Goal: Ask a question: Seek information or help from site administrators or community

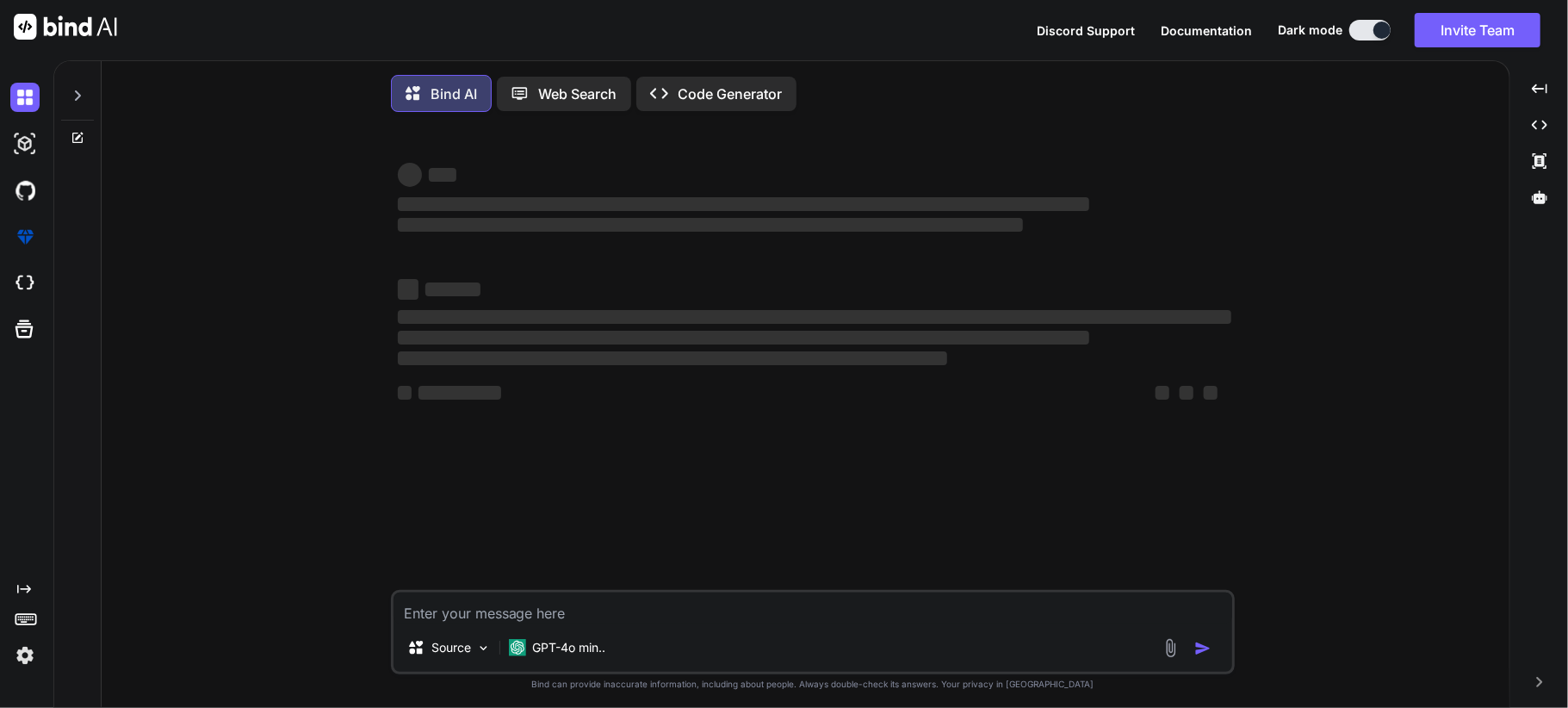
type textarea "x"
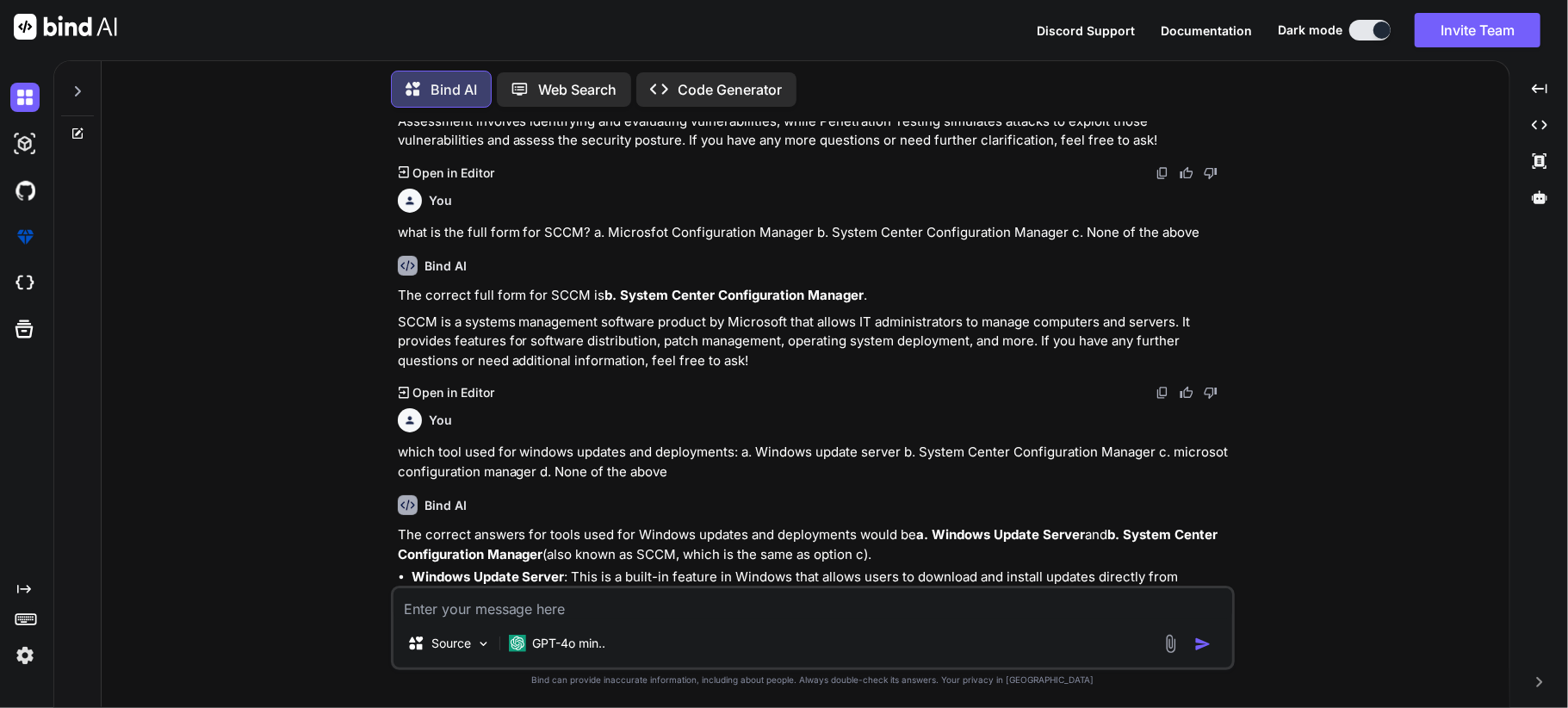
scroll to position [894, 0]
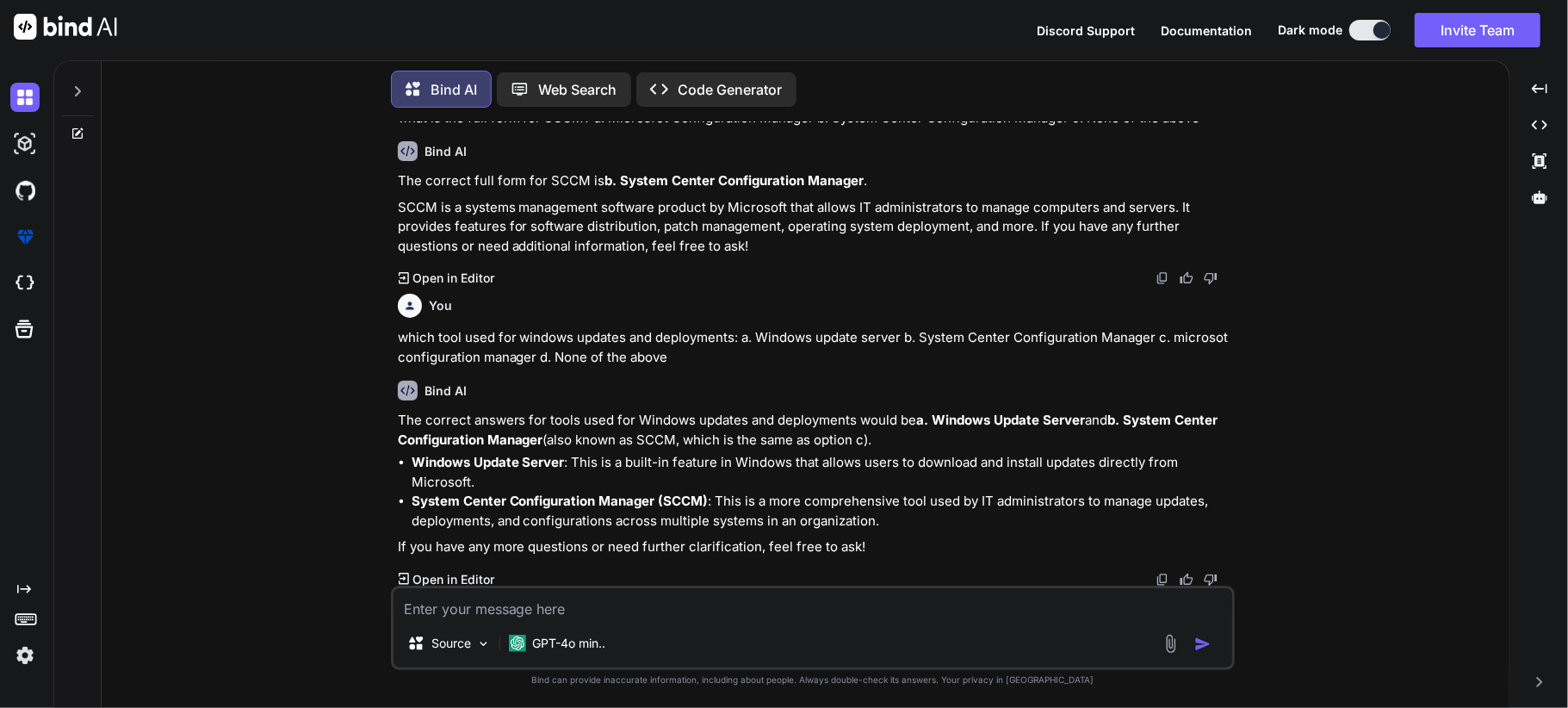
click at [490, 609] on textarea at bounding box center [813, 603] width 839 height 31
type textarea "b"
type textarea "x"
type textarea "be"
type textarea "x"
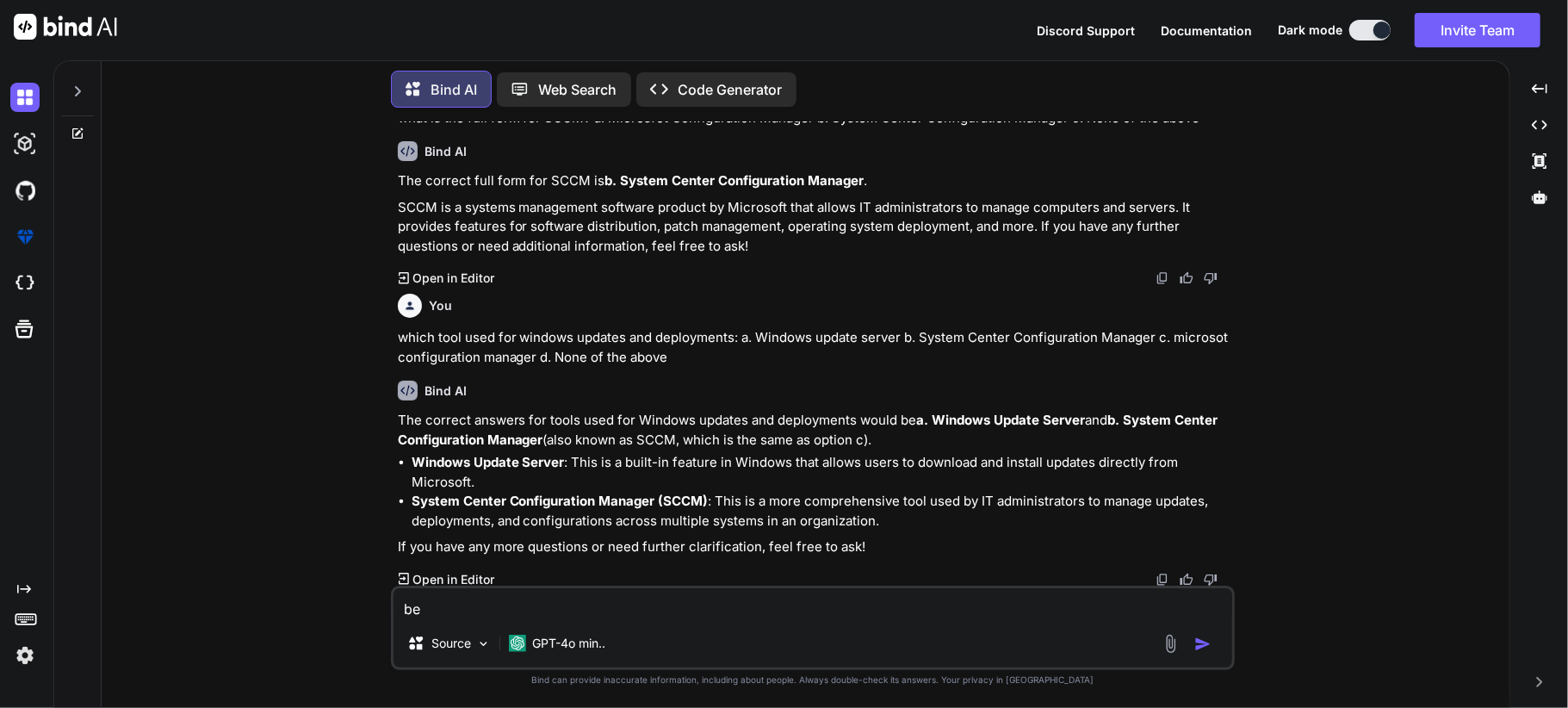
type textarea "bes"
type textarea "x"
type textarea "best"
type textarea "x"
type textarea "best"
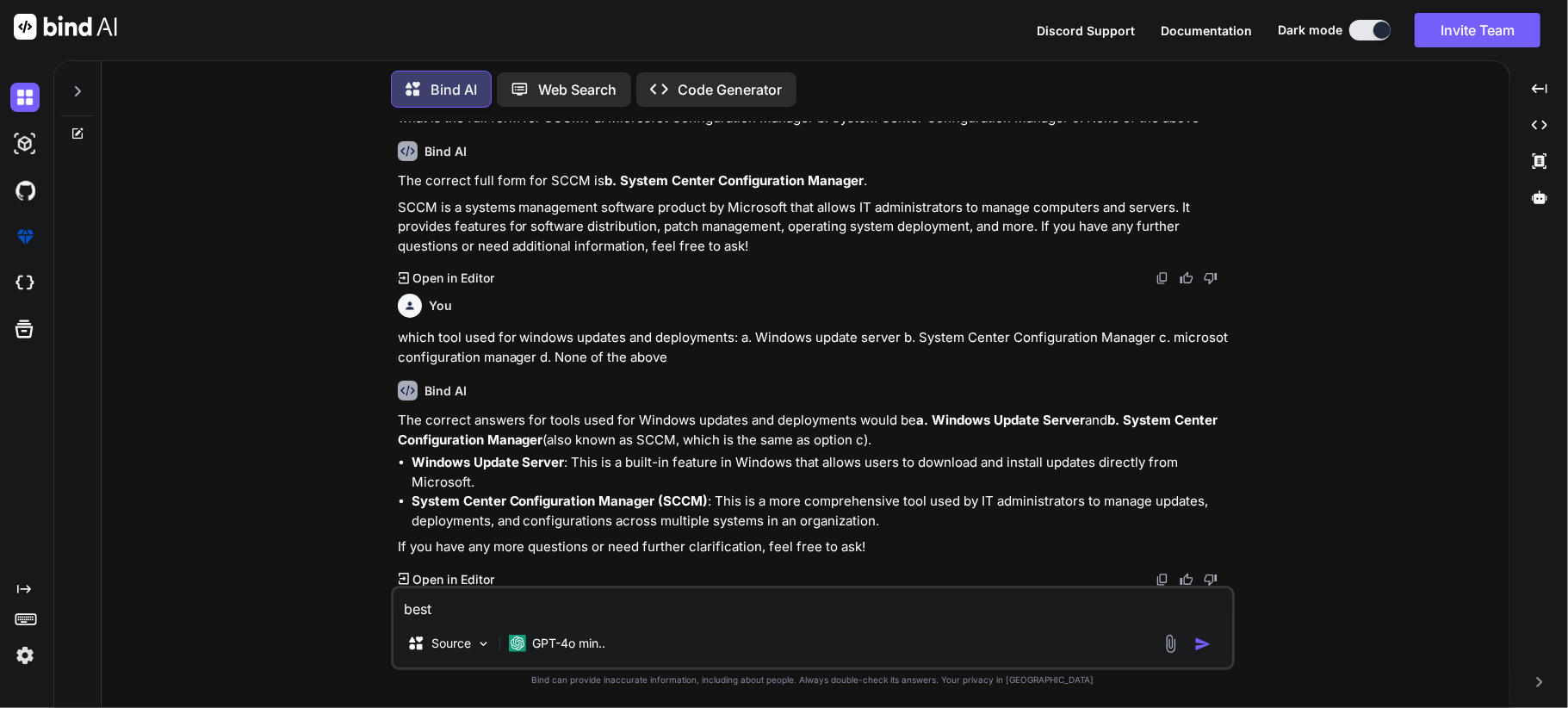
type textarea "x"
type textarea "best w"
type textarea "x"
type textarea "best wa"
type textarea "x"
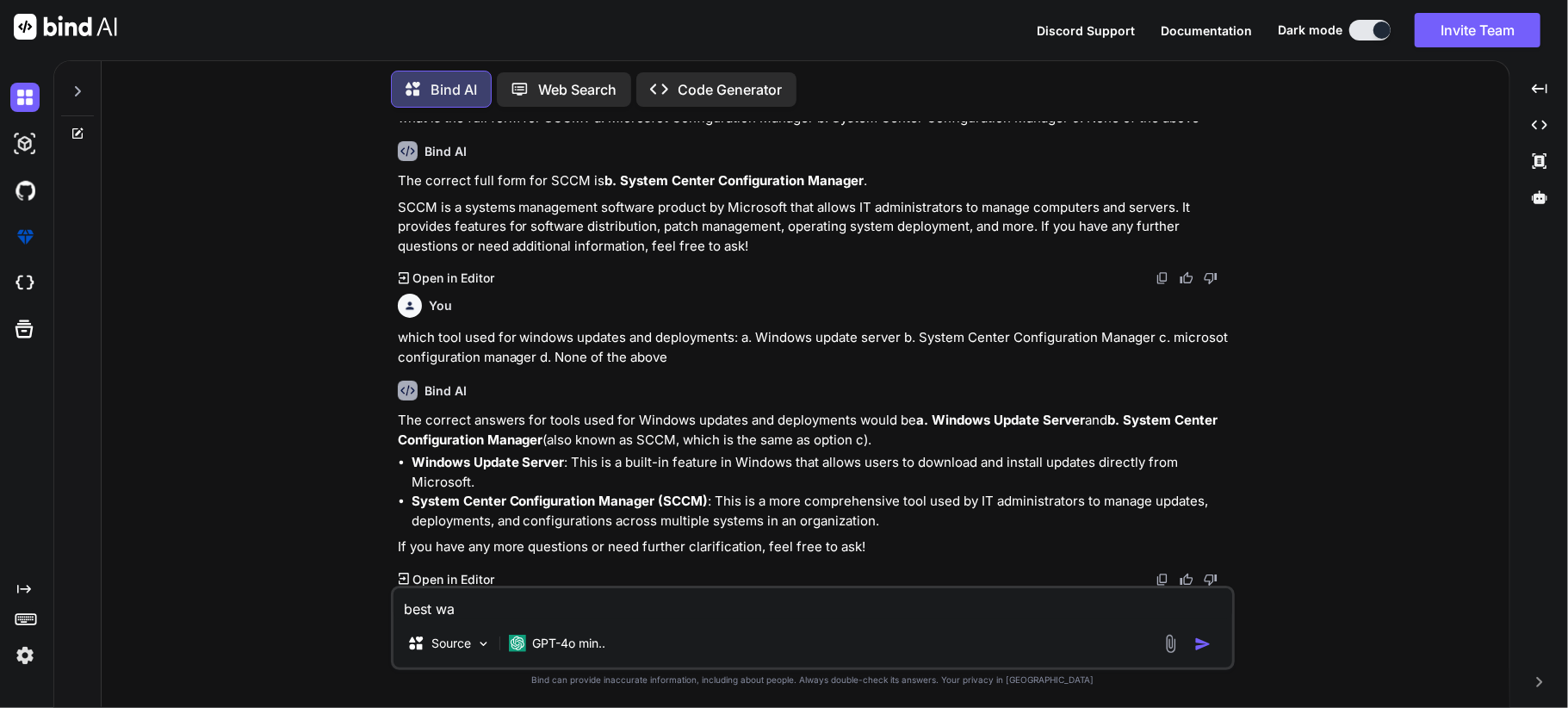
type textarea "best way"
type textarea "x"
type textarea "best way"
type textarea "x"
type textarea "best way t"
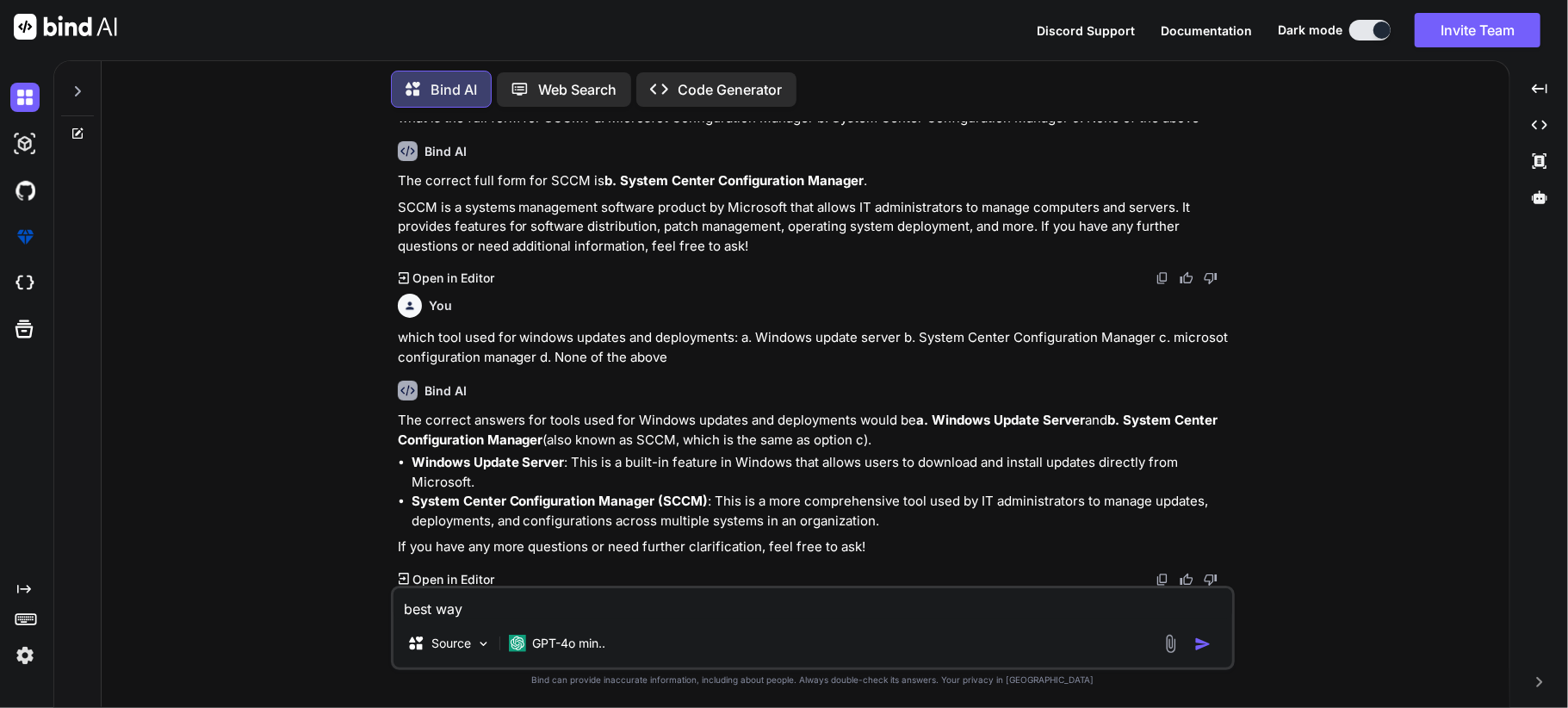
type textarea "x"
type textarea "best way to"
type textarea "x"
type textarea "best way to"
type textarea "x"
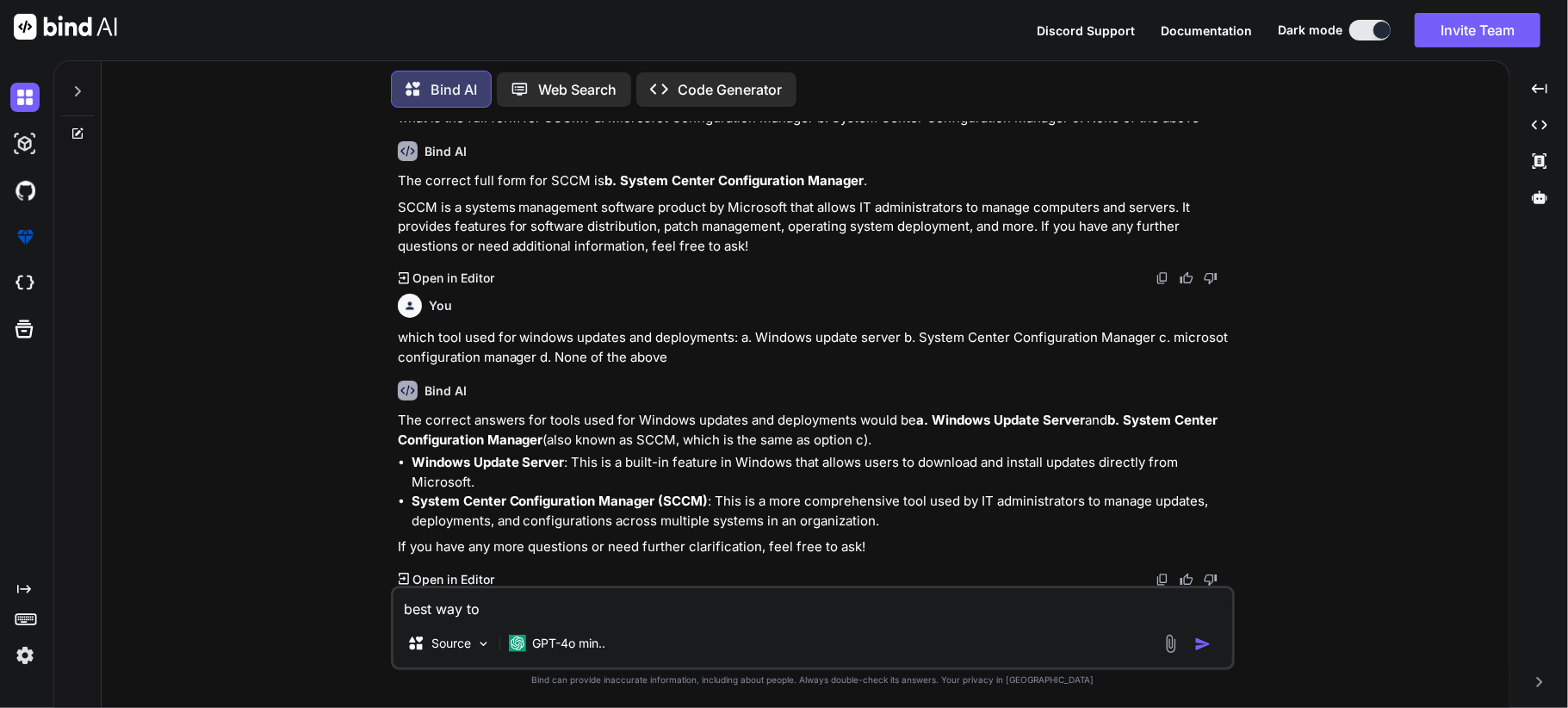
type textarea "best way to i"
type textarea "x"
type textarea "best way to in"
type textarea "x"
type textarea "best way to int"
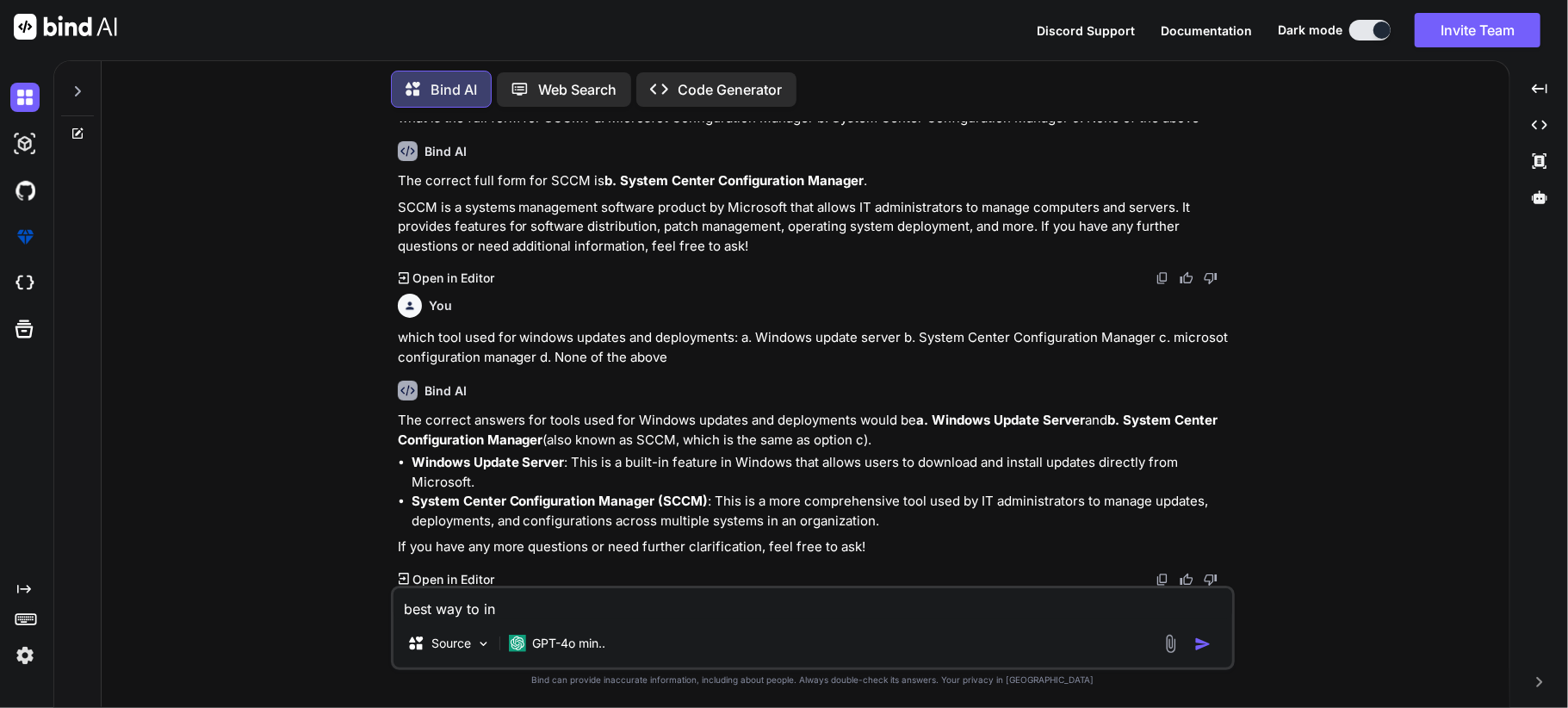
type textarea "x"
type textarea "best way to intr"
type textarea "x"
type textarea "best way to intro"
type textarea "x"
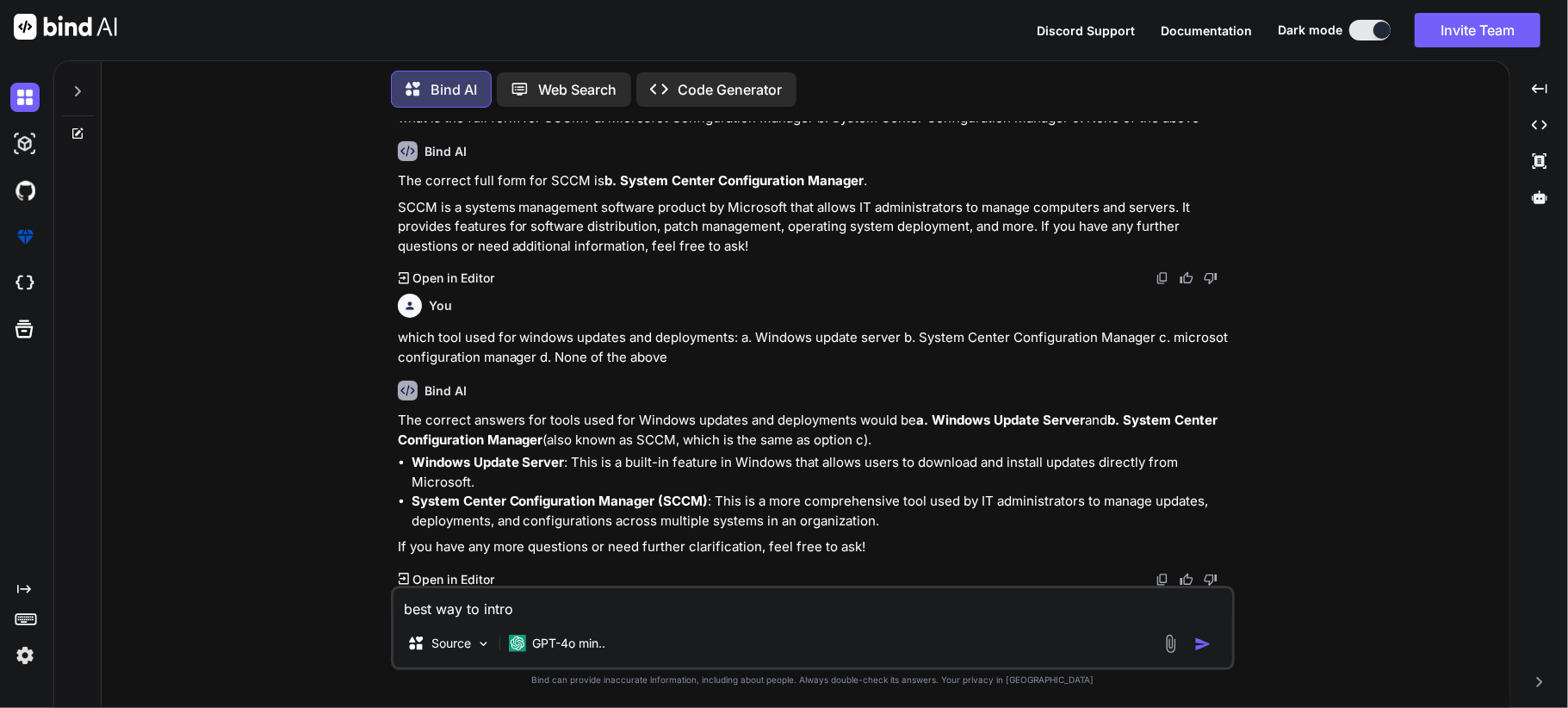
type textarea "best way to introd"
type textarea "x"
type textarea "best way to introdu"
type textarea "x"
type textarea "best way to introduc"
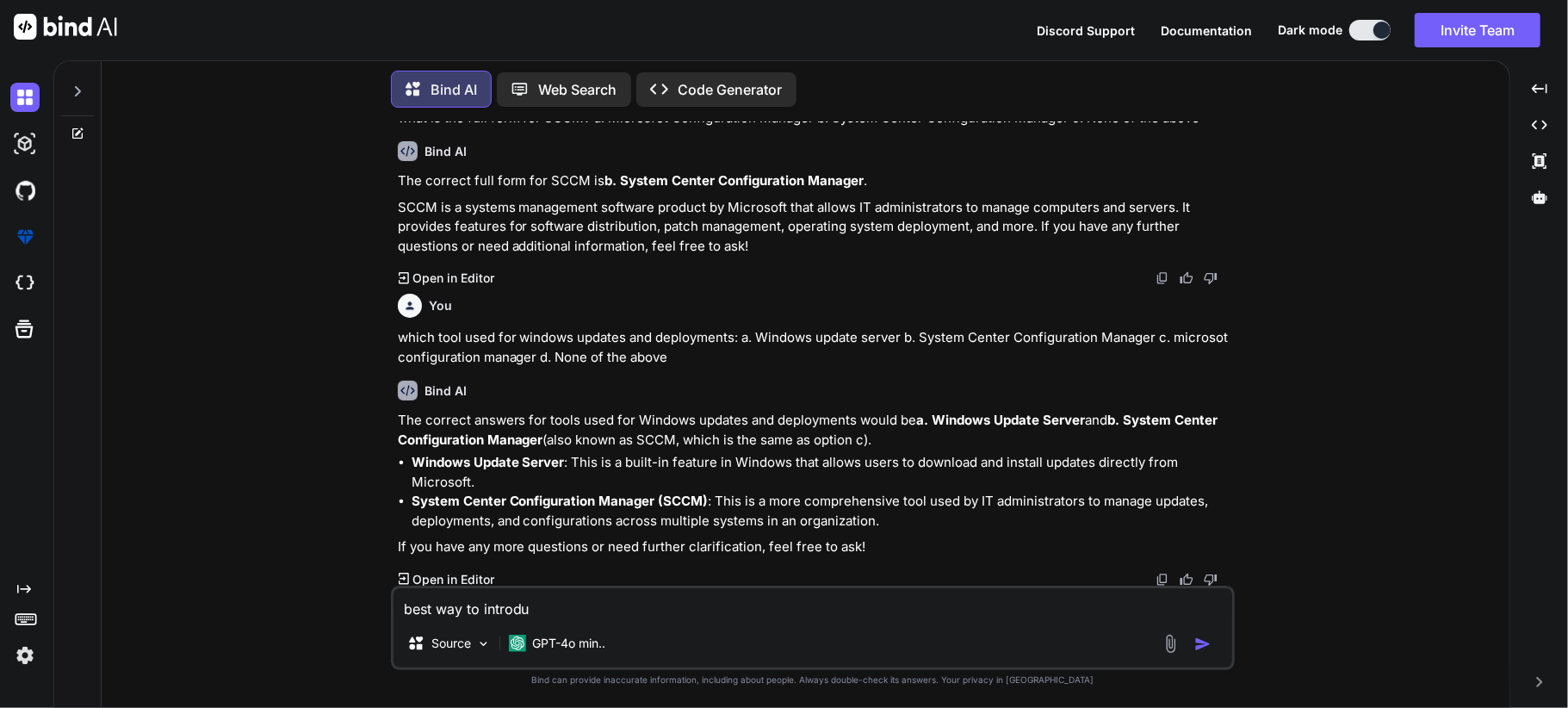
type textarea "x"
type textarea "best way to introduce"
type textarea "x"
type textarea "best way to introduce"
type textarea "x"
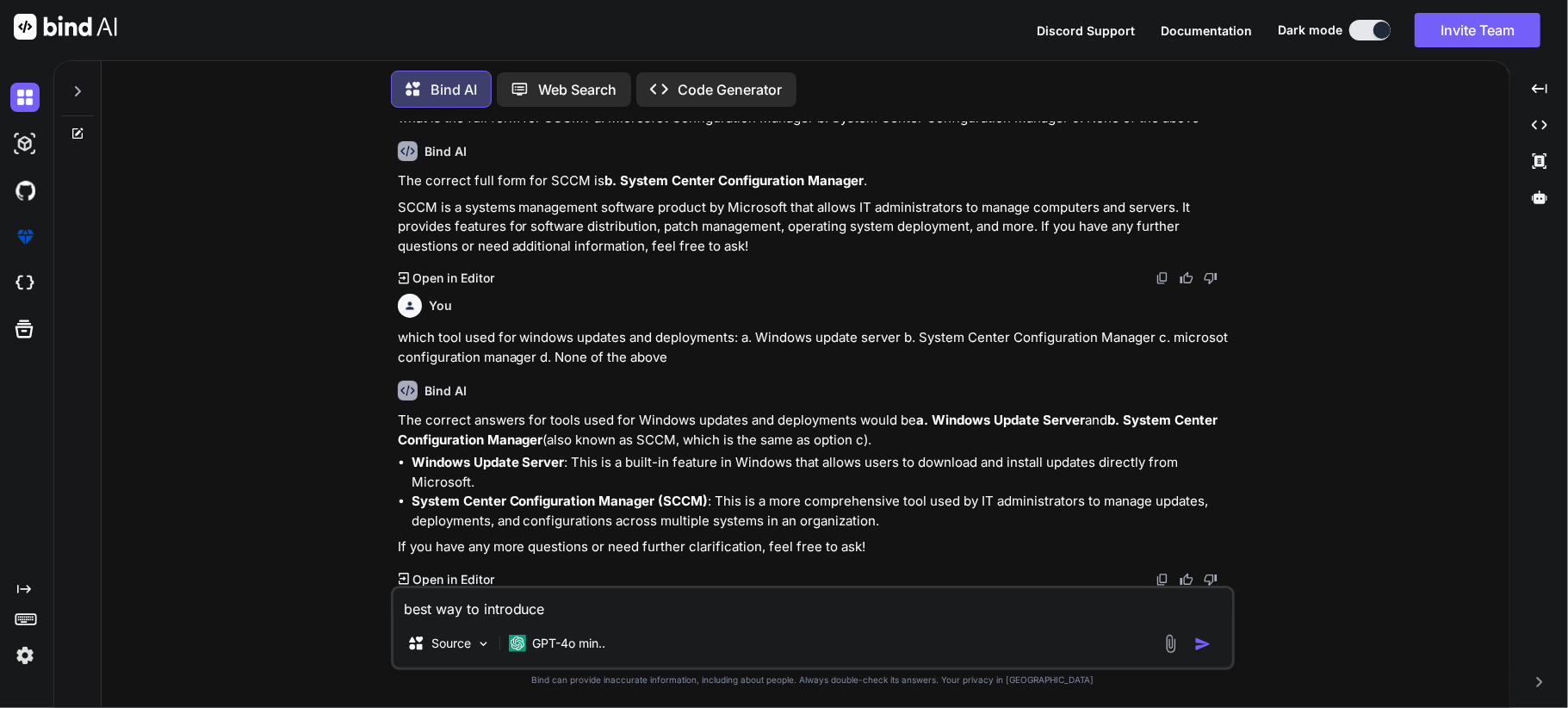
type textarea "best way to introduce m"
type textarea "x"
type textarea "best way to introduce my"
type textarea "x"
type textarea "best way to introduce my"
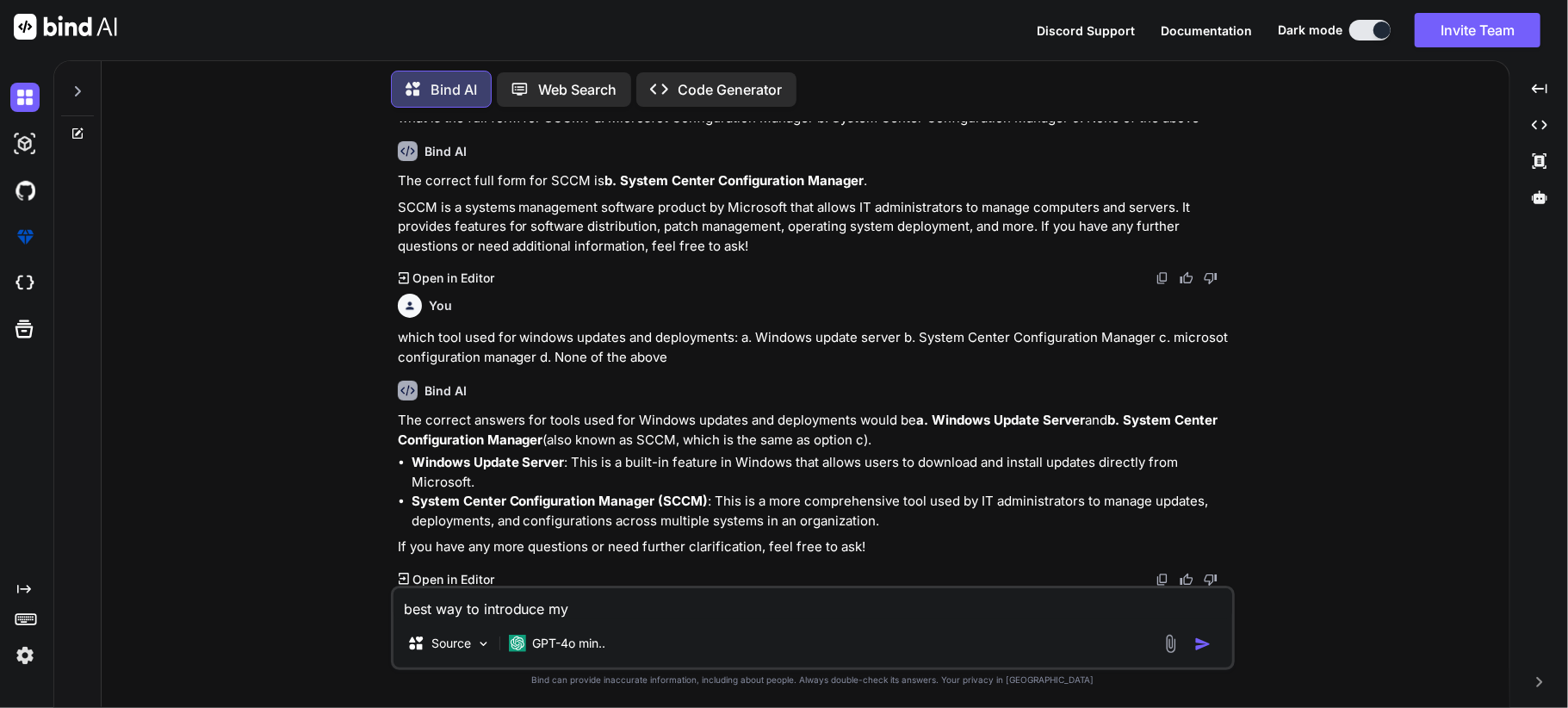
type textarea "x"
type textarea "best way to introduce my l"
type textarea "x"
type textarea "best way to introduce my la"
type textarea "x"
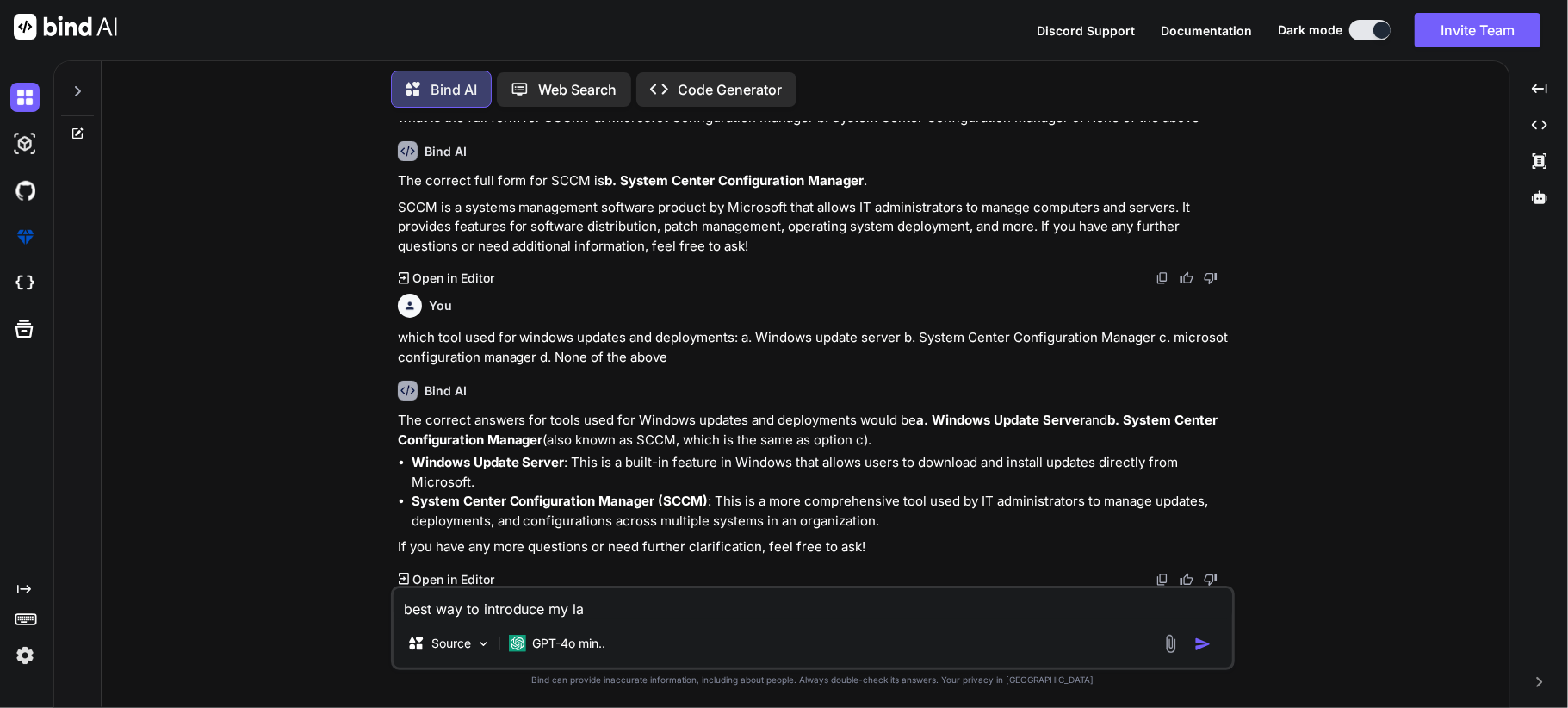
type textarea "best way to introduce my las"
type textarea "x"
type textarea "best way to introduce my last"
type textarea "x"
type textarea "best way to introduce my last"
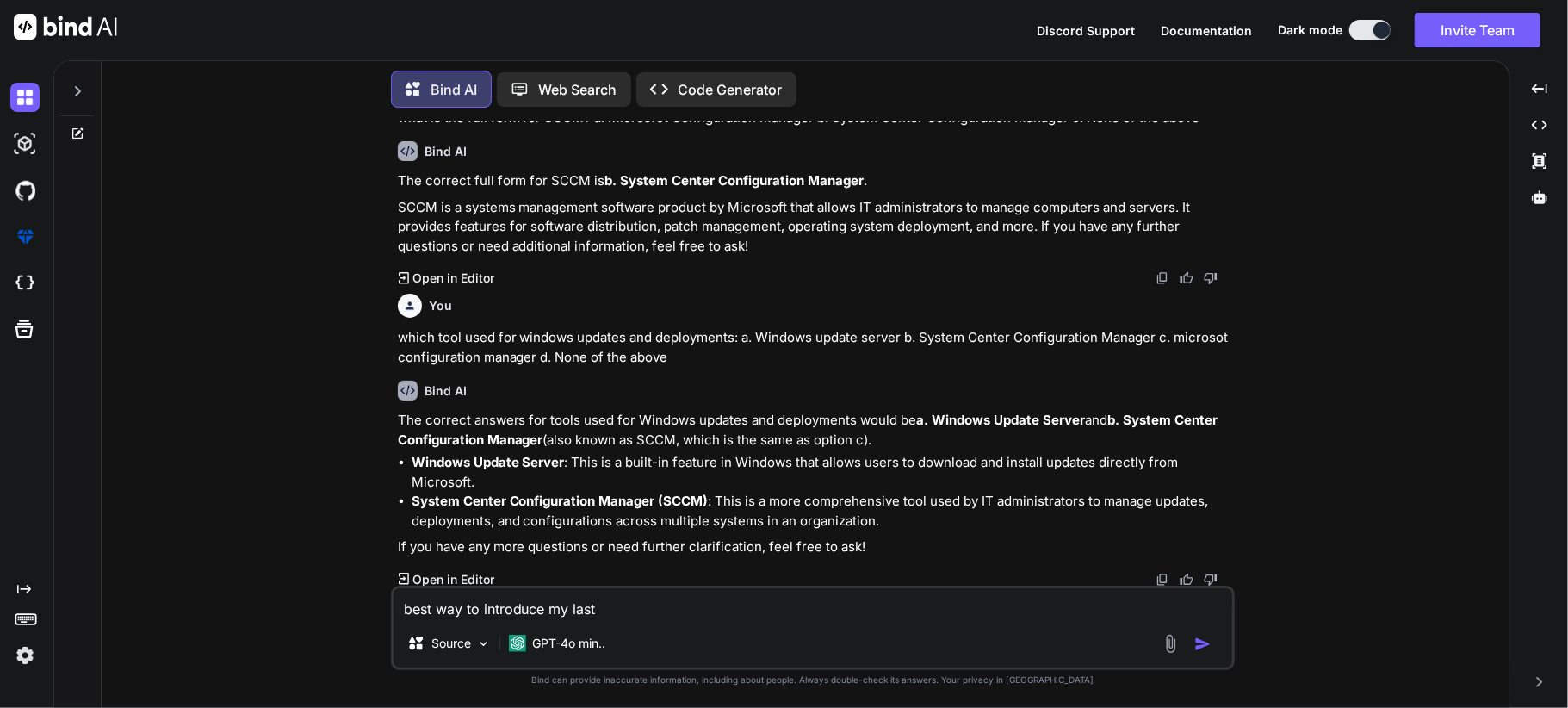
type textarea "x"
type textarea "best way to introduce my last e"
type textarea "x"
type textarea "best way to introduce my last"
type textarea "x"
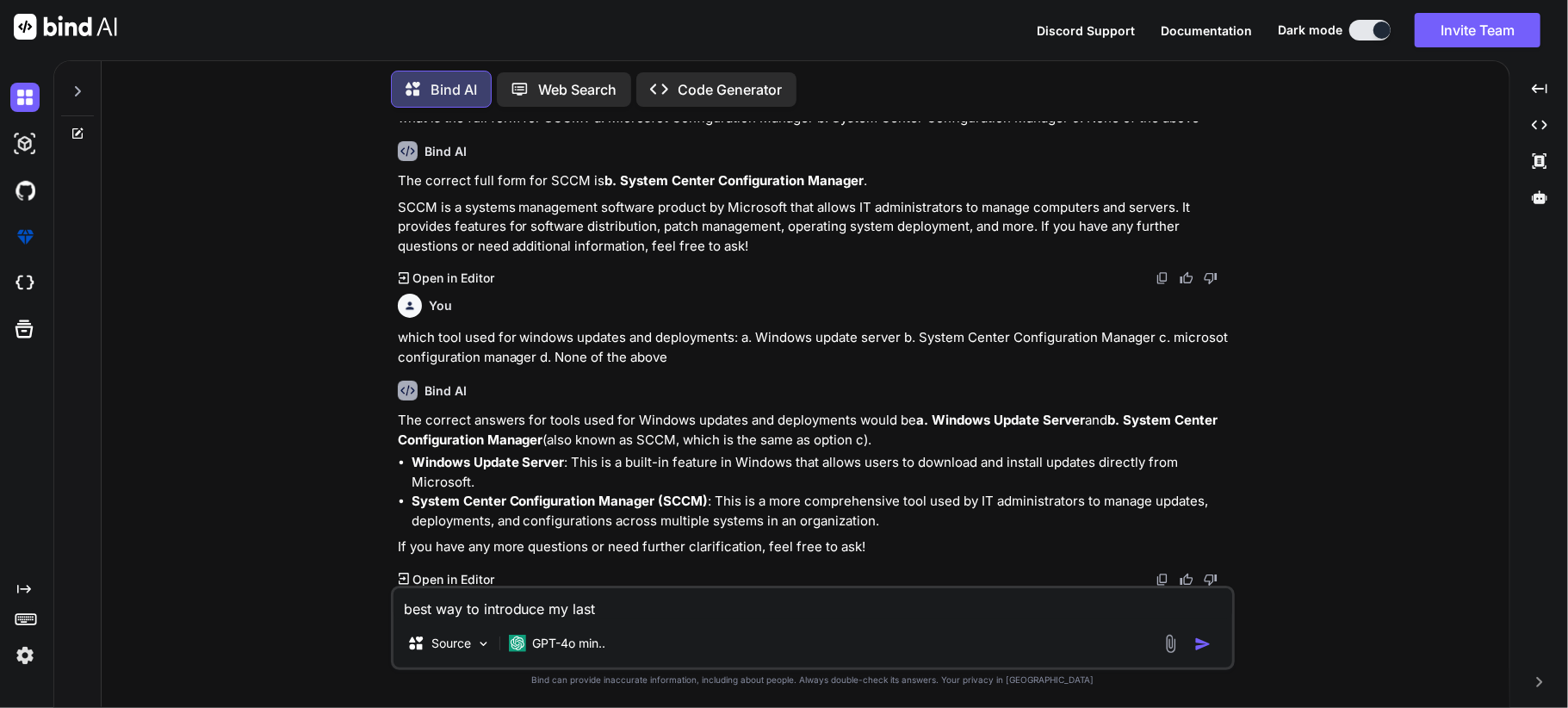
type textarea "best way to introduce my last 6"
type textarea "x"
type textarea "best way to introduce my last 6"
type textarea "x"
type textarea "best way to introduce my last 6 m"
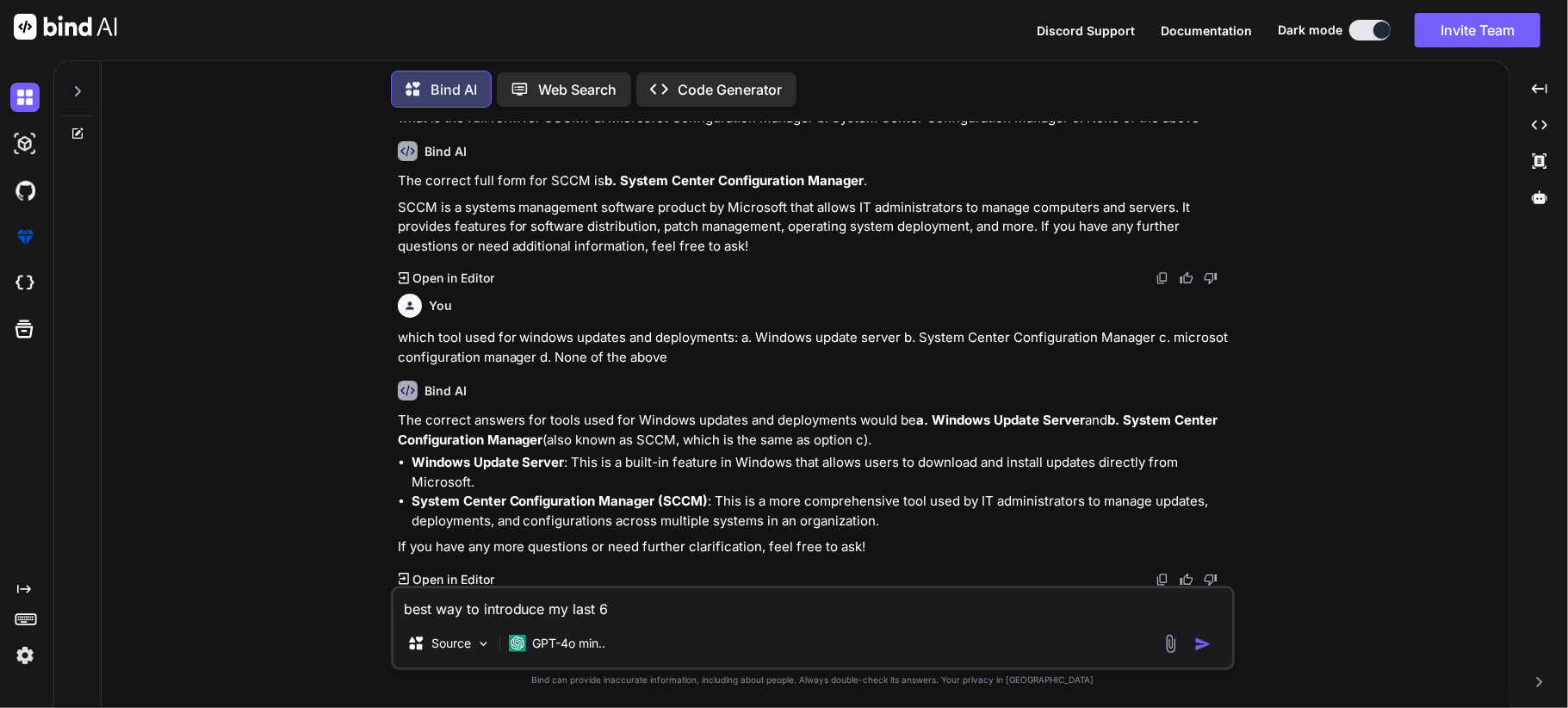
type textarea "x"
type textarea "best way to introduce my last 6 mo"
type textarea "x"
type textarea "best way to introduce my last 6 mon"
type textarea "x"
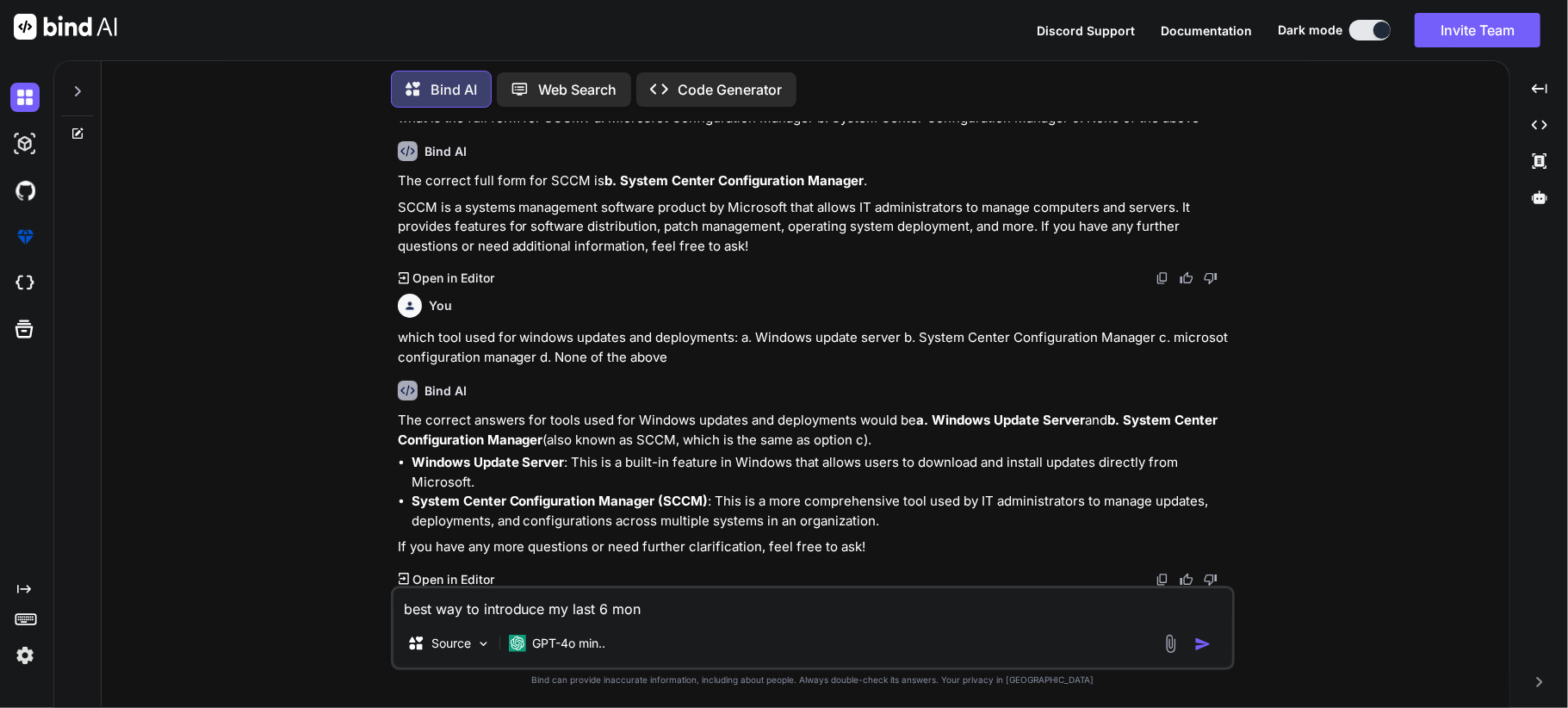
type textarea "best way to introduce my last 6 mont"
type textarea "x"
type textarea "best way to introduce my last 6 month"
type textarea "x"
type textarea "best way to introduce my last 6 month"
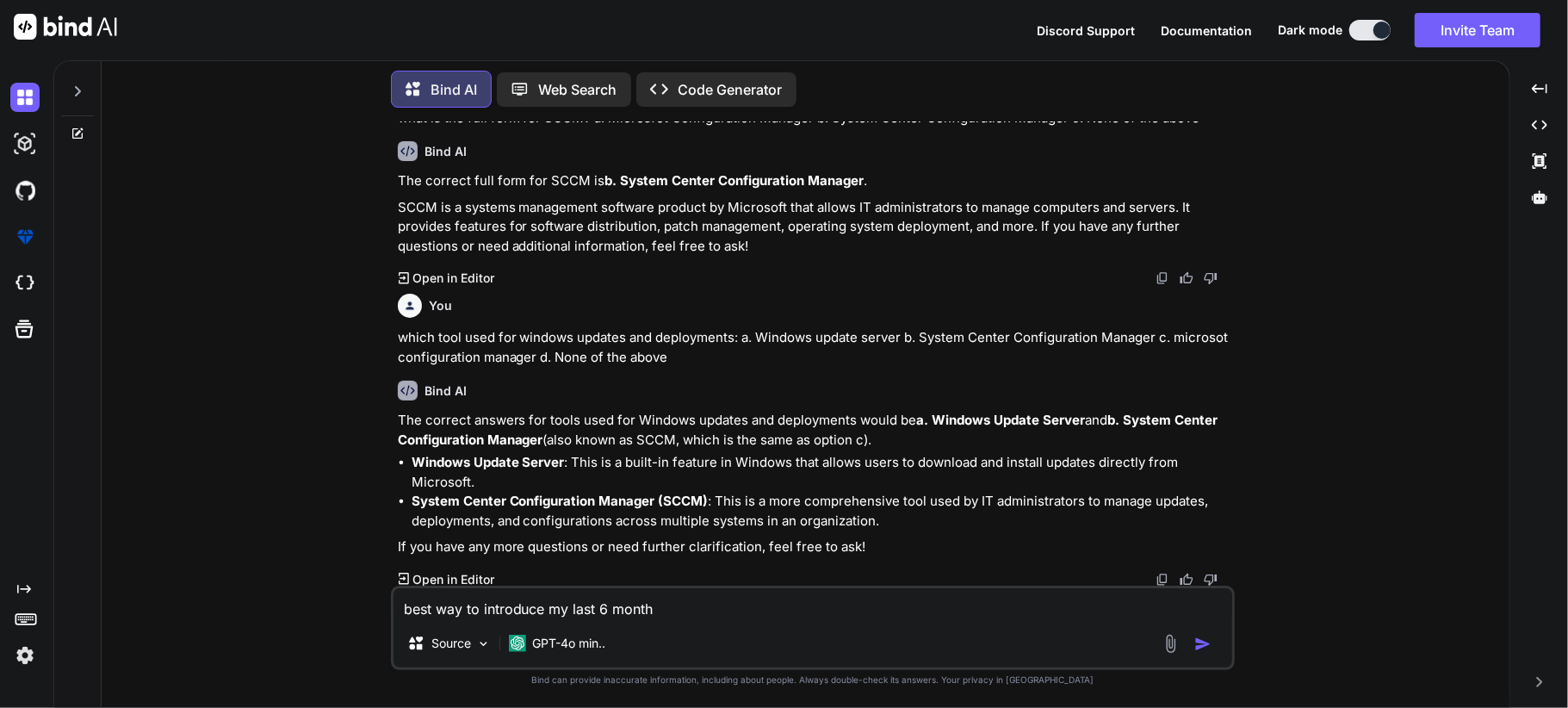
type textarea "x"
type textarea "best way to introduce my last 6 month e"
type textarea "x"
type textarea "best way to introduce my last 6 month ex"
type textarea "x"
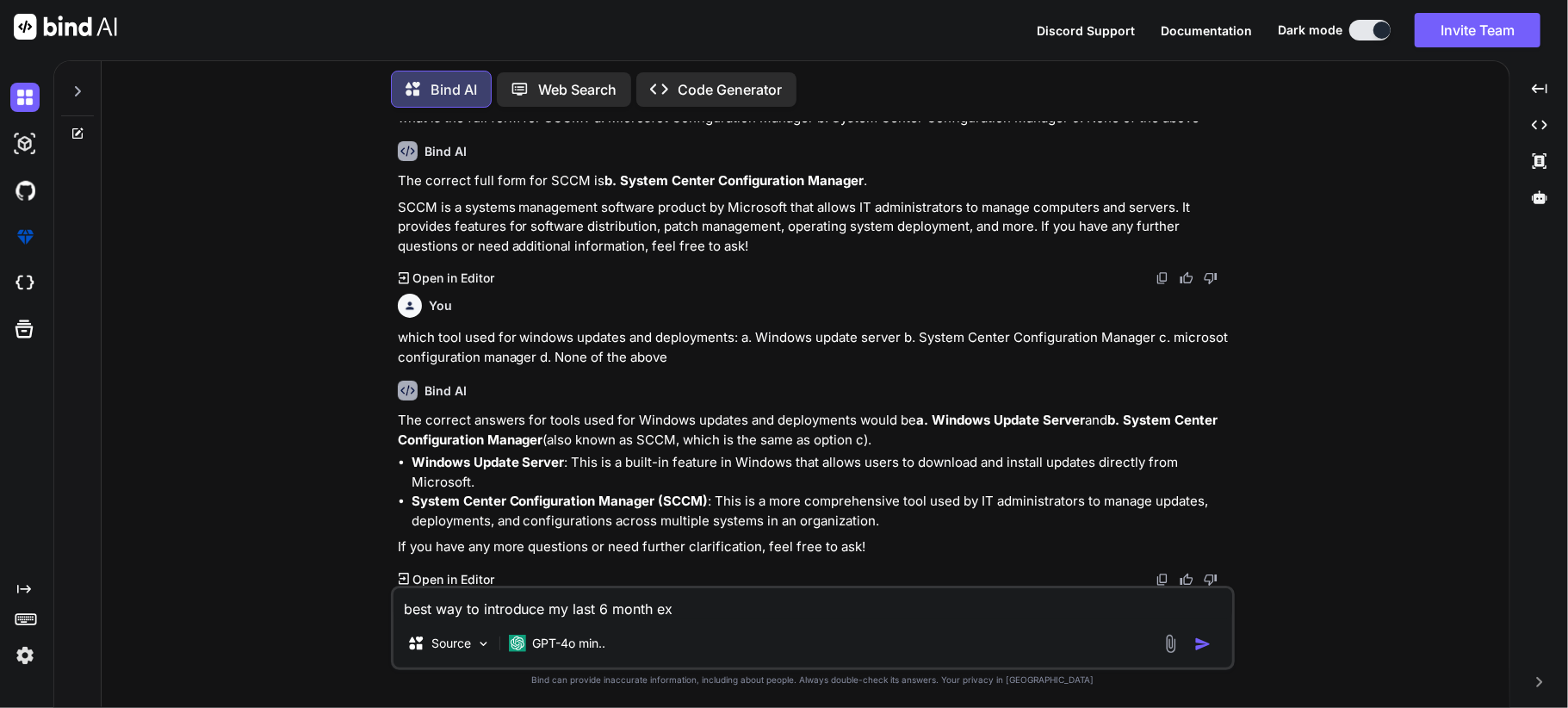
type textarea "best way to introduce my last 6 month exp"
type textarea "x"
type textarea "best way to introduce my last 6 month expe"
type textarea "x"
type textarea "best way to introduce my last 6 month exper"
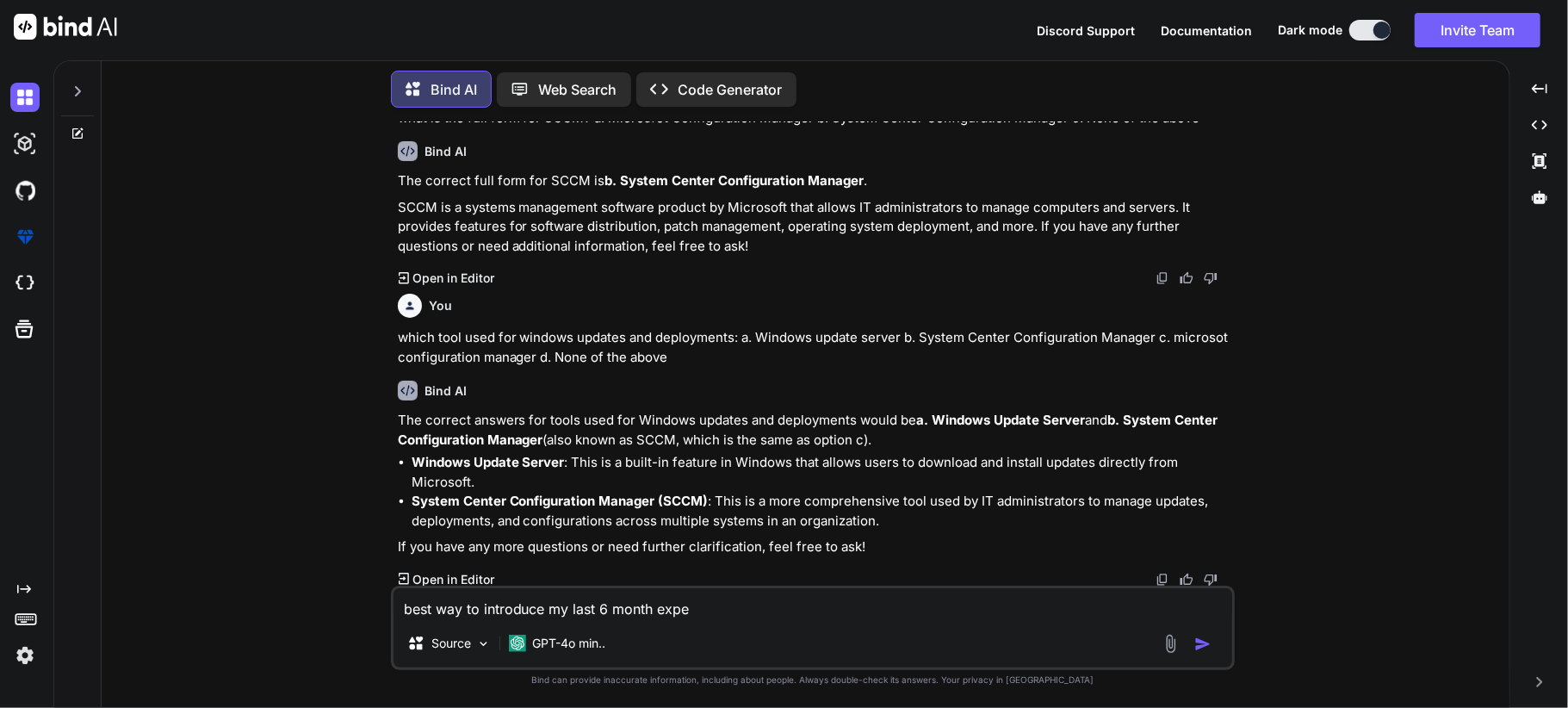
type textarea "x"
type textarea "best way to introduce my last 6 month experi"
type textarea "x"
type textarea "best way to introduce my last 6 month experin"
type textarea "x"
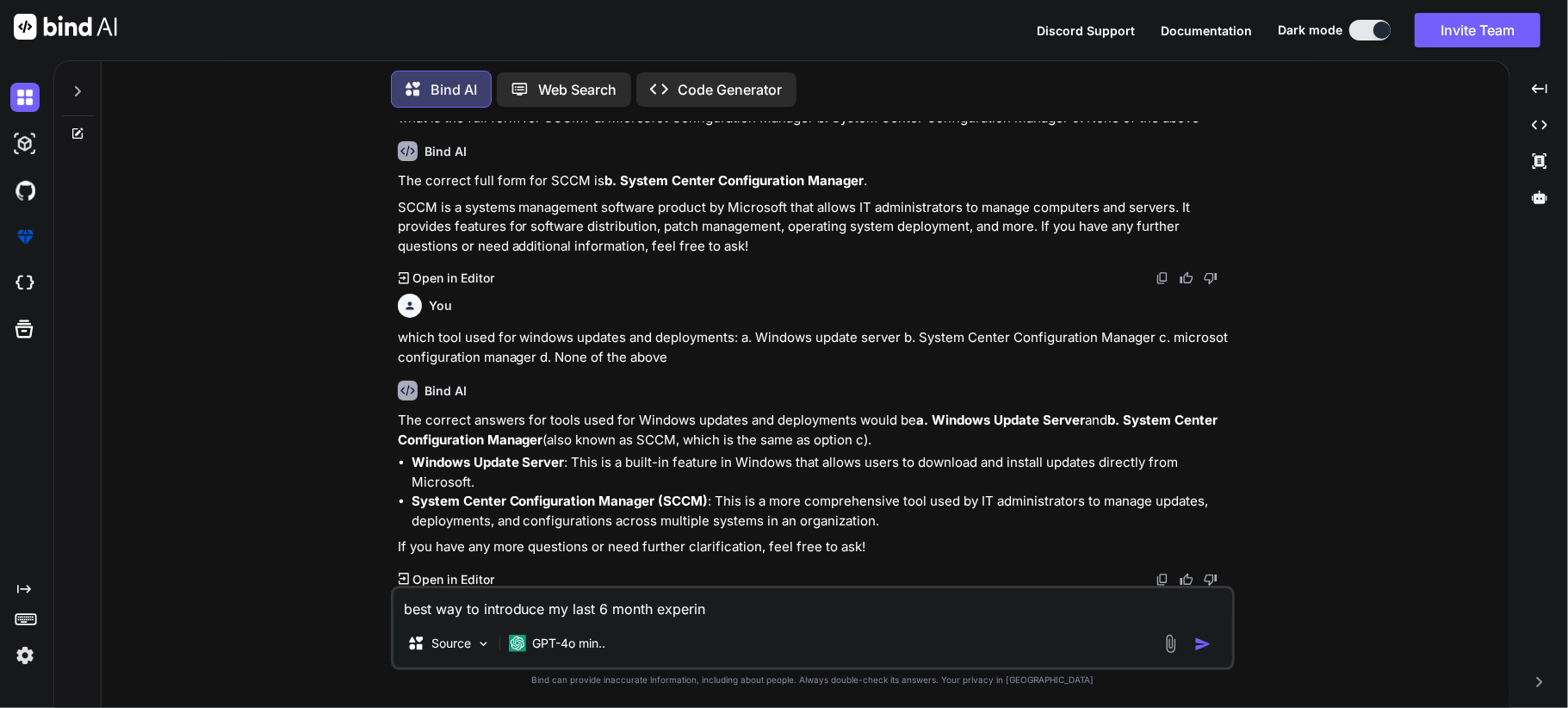
type textarea "best way to introduce my last 6 month experinc"
type textarea "x"
type textarea "best way to introduce my last 6 month experince"
type textarea "x"
type textarea "best way to introduce my last 6 month experince"
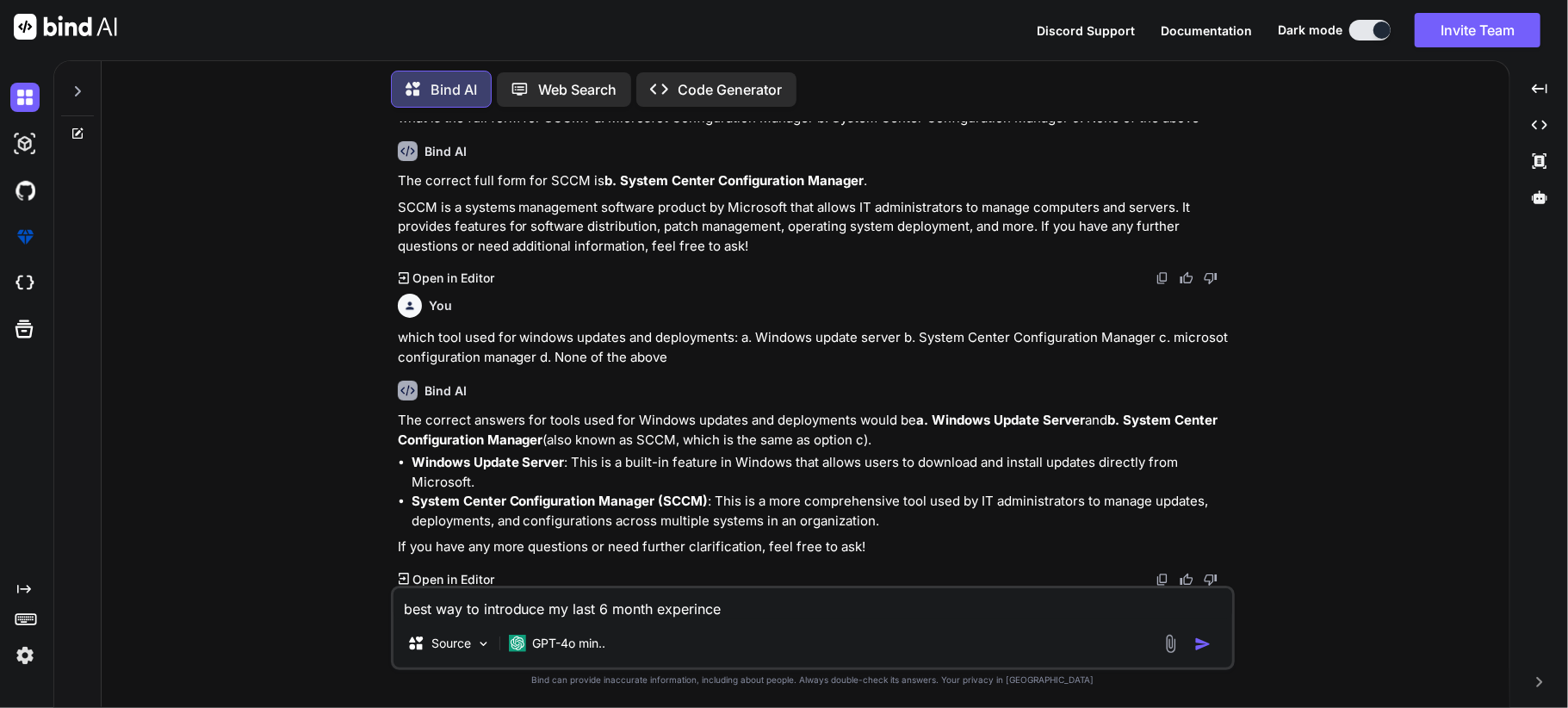
type textarea "x"
type textarea "best way to introduce my last 6 month experince a"
type textarea "x"
type textarea "best way to introduce my last 6 month experince an"
type textarea "x"
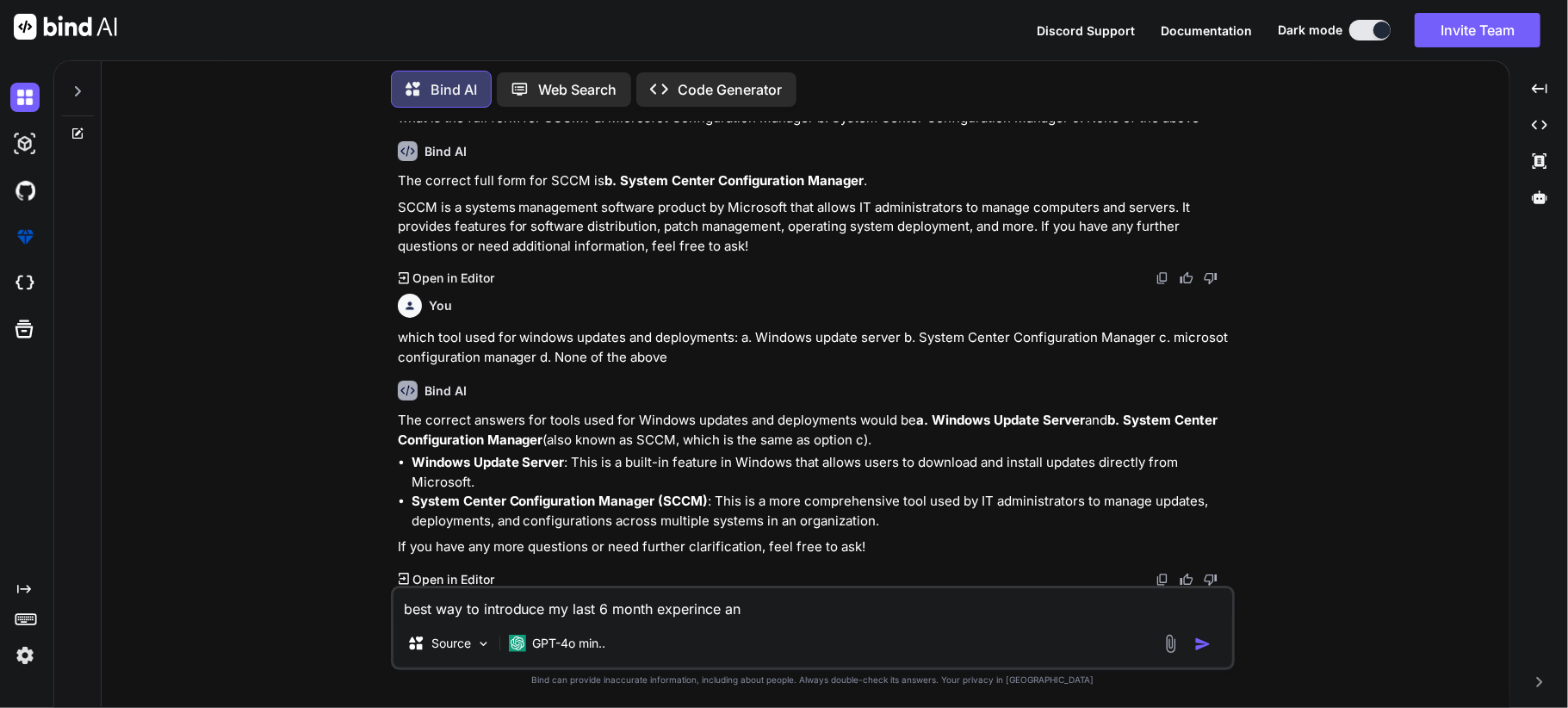
type textarea "best way to introduce my last 6 month experince and"
type textarea "x"
type textarea "best way to introduce my last 6 month experince and"
type textarea "x"
type textarea "best way to introduce my last 6 month experince and m"
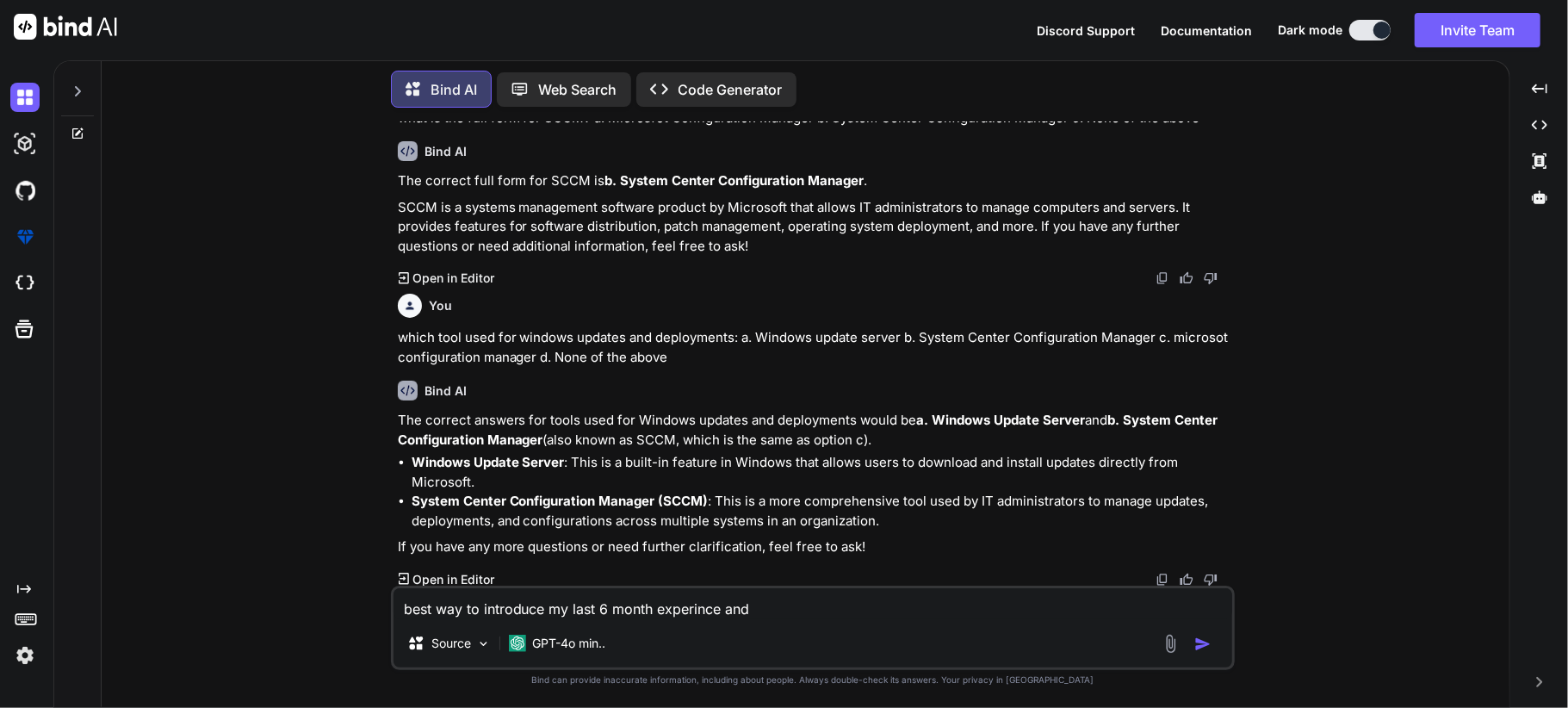
type textarea "x"
type textarea "best way to introduce my last 6 month experince and my"
type textarea "x"
type textarea "best way to introduce my last 6 month experince and my"
type textarea "x"
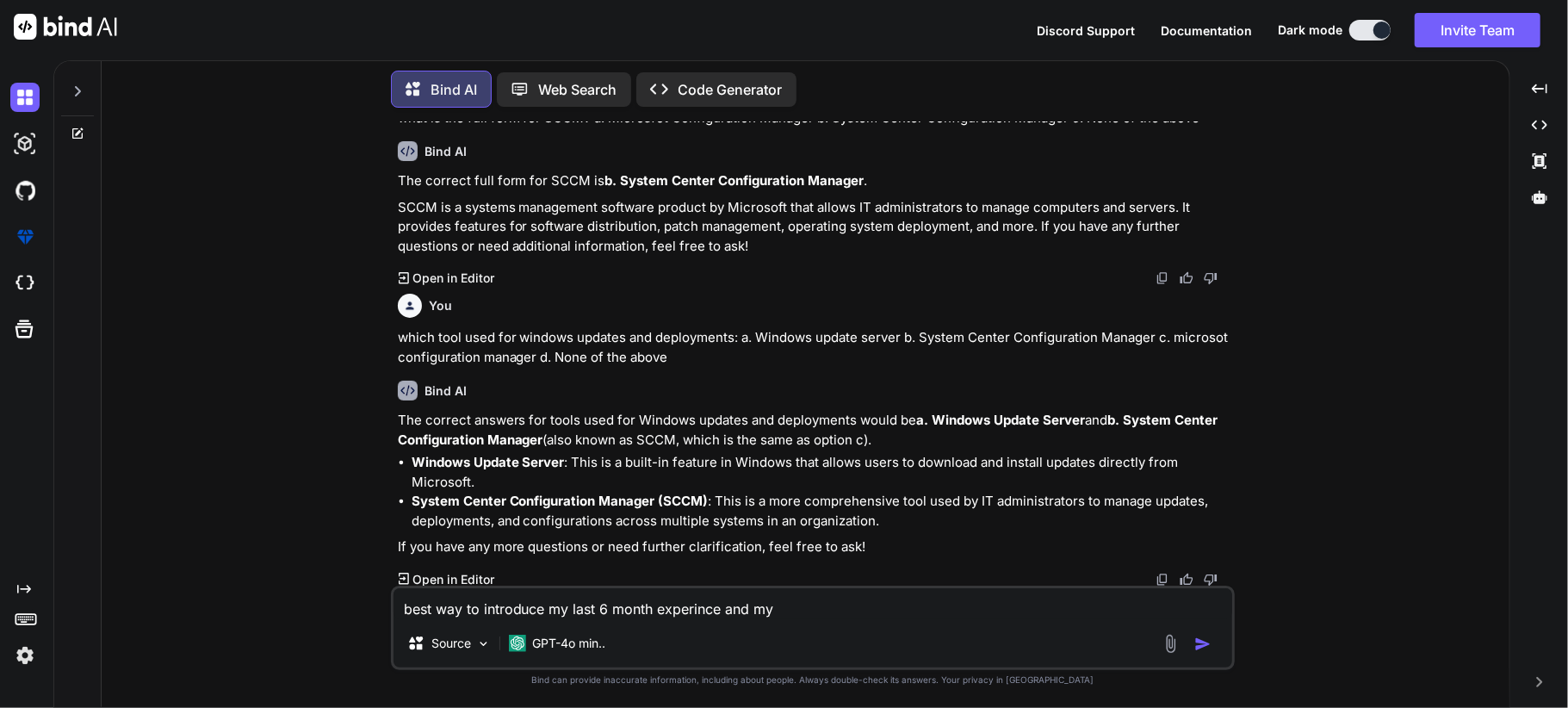
type textarea "best way to introduce my last 6 month experince and my s"
type textarea "x"
type textarea "best way to introduce my last 6 month experince and my se"
type textarea "x"
type textarea "best way to introduce my last 6 month experince and my sel"
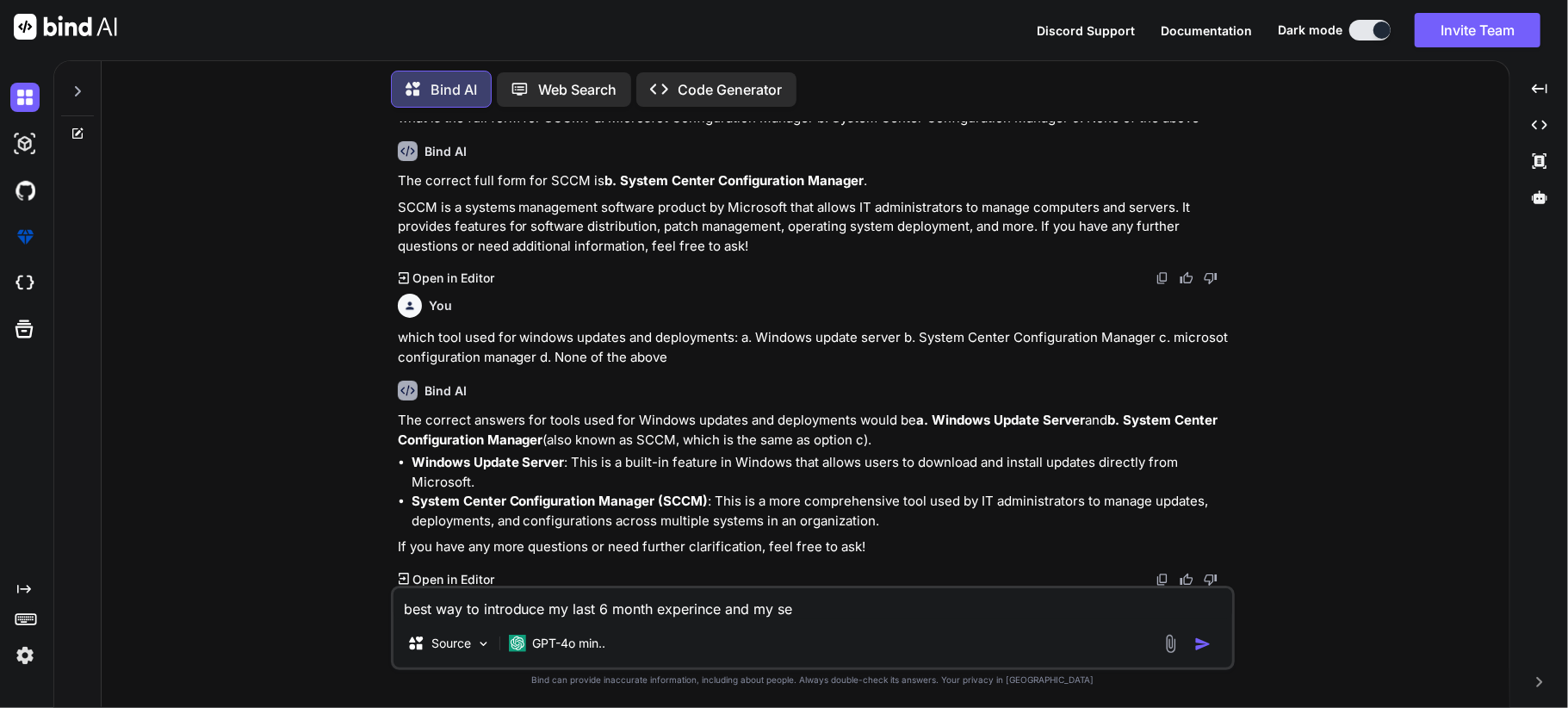
type textarea "x"
type textarea "best way to introduce my last 6 month experince and my self"
type textarea "x"
type textarea "best way to introduce my last 6 month experince and my self"
type textarea "x"
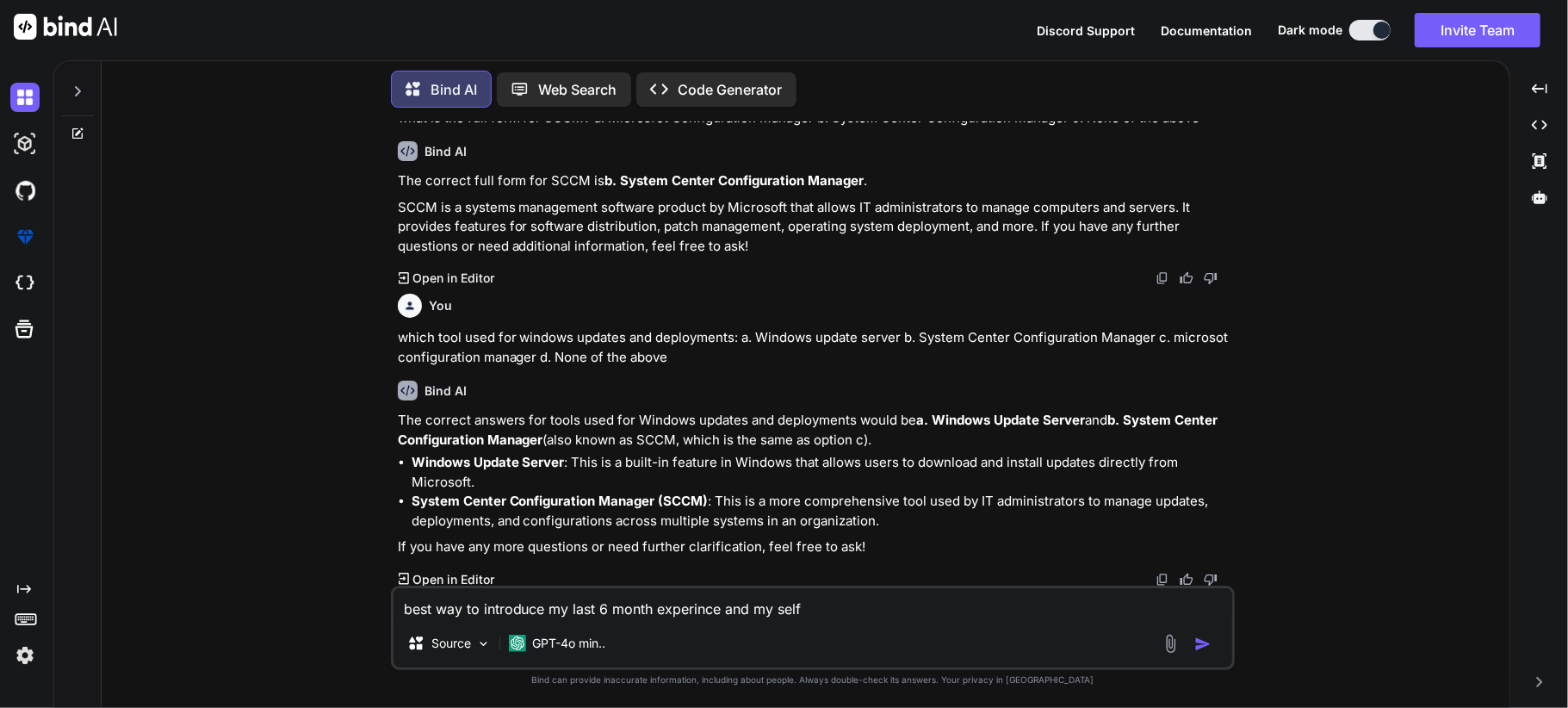
type textarea "best way to introduce my last 6 month experince and my self t"
type textarea "x"
type textarea "best way to introduce my last 6 month experince and my self to"
type textarea "x"
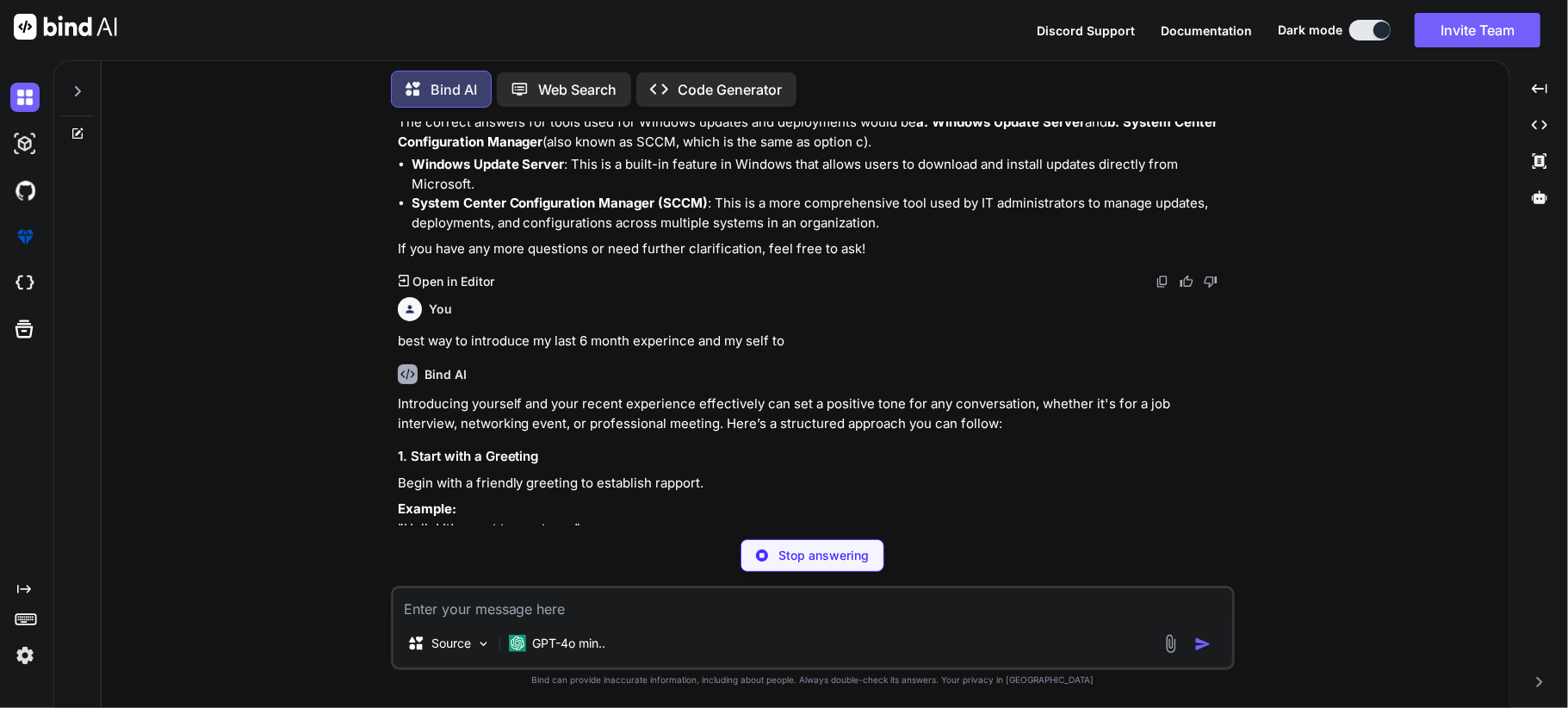
scroll to position [1307, 0]
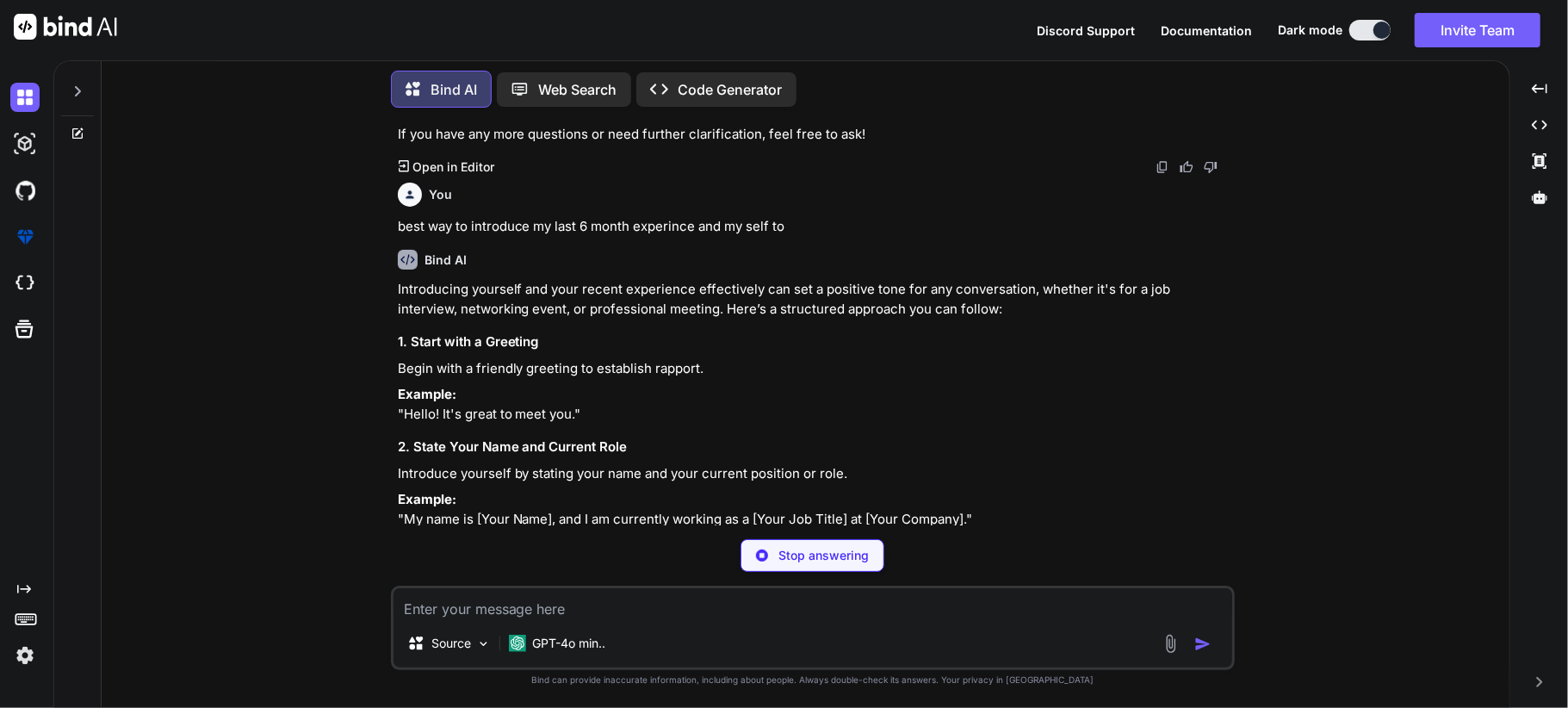
type textarea "x"
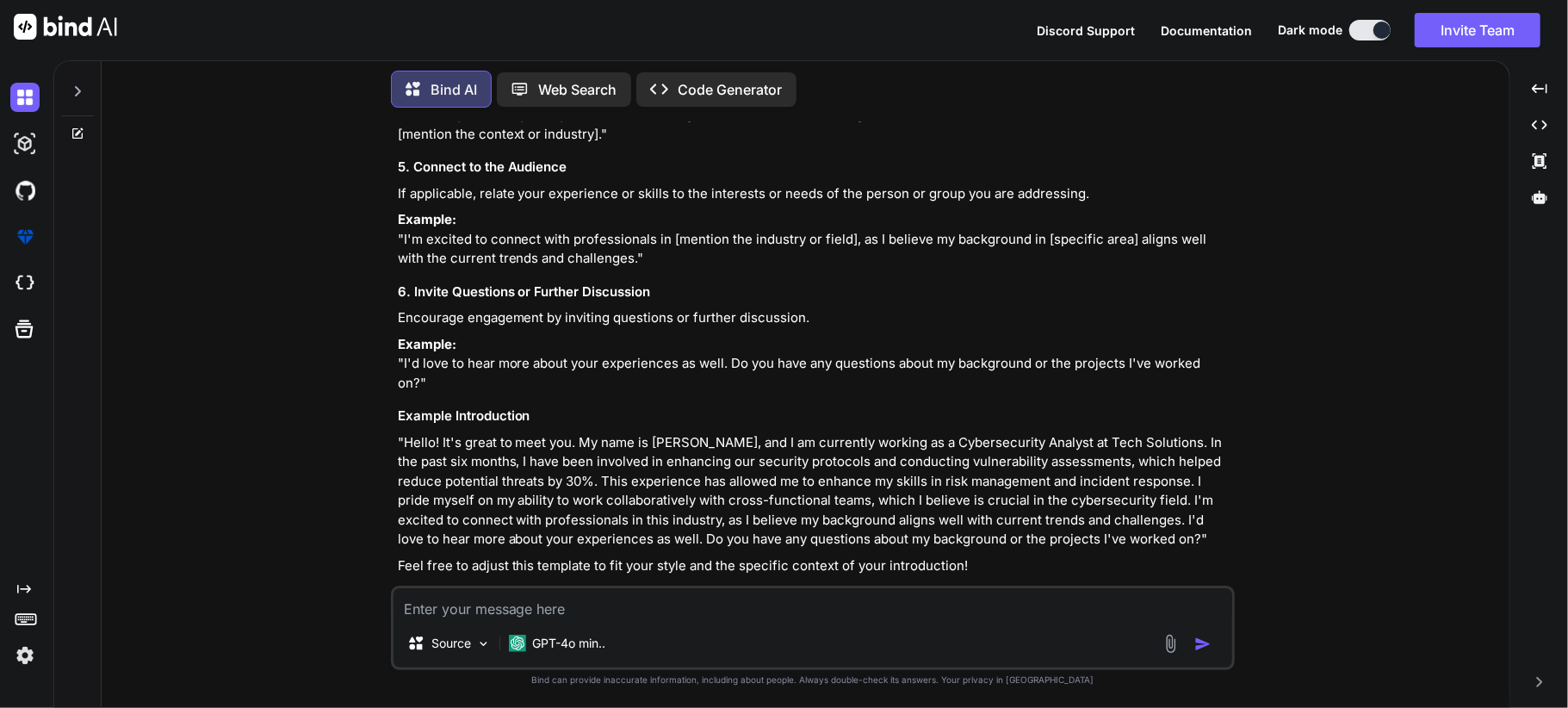
scroll to position [2095, 0]
